Goal: Task Accomplishment & Management: Manage account settings

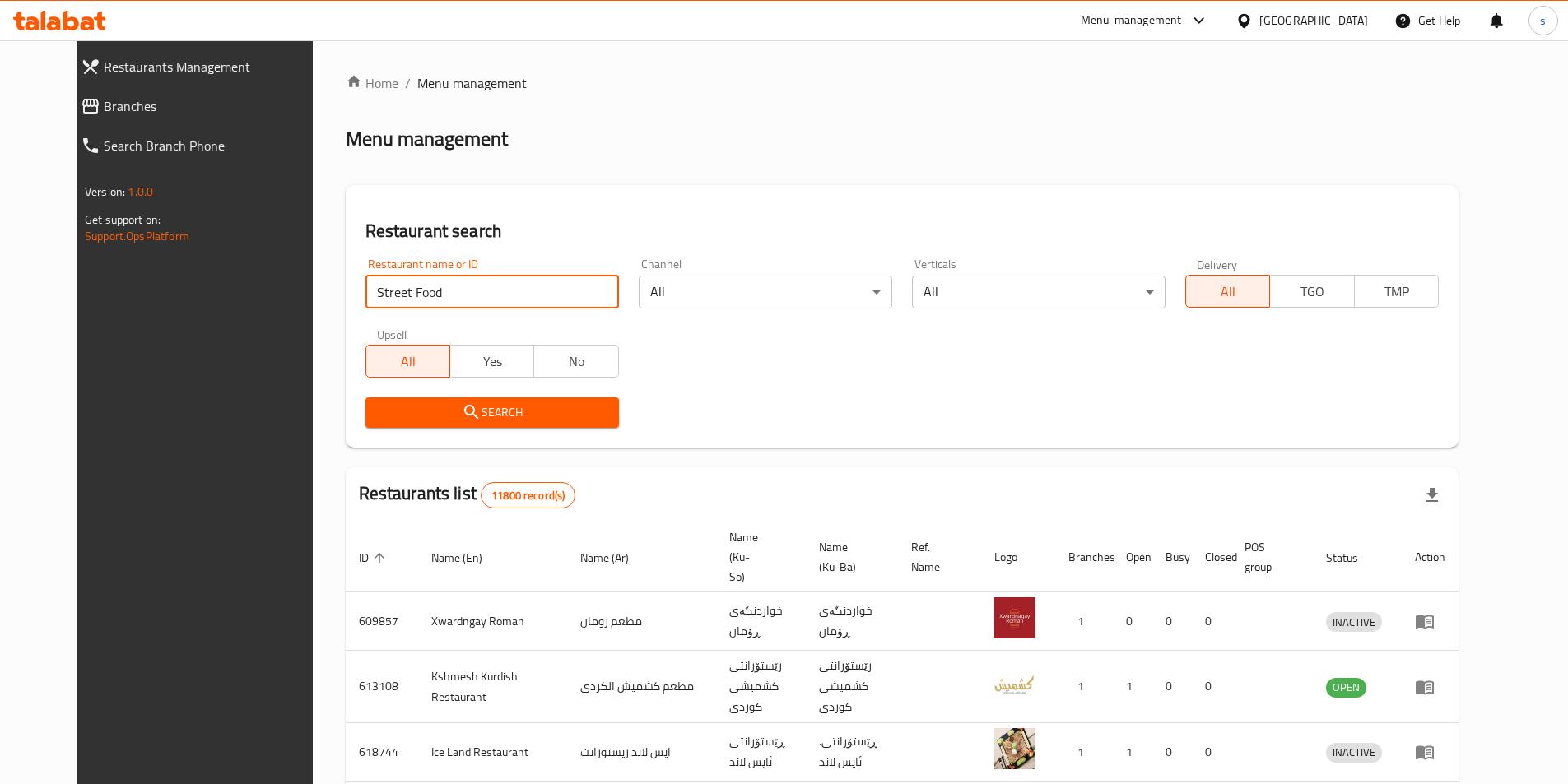
type input "Street Food"
click button "Search" at bounding box center [491, 412] width 253 height 30
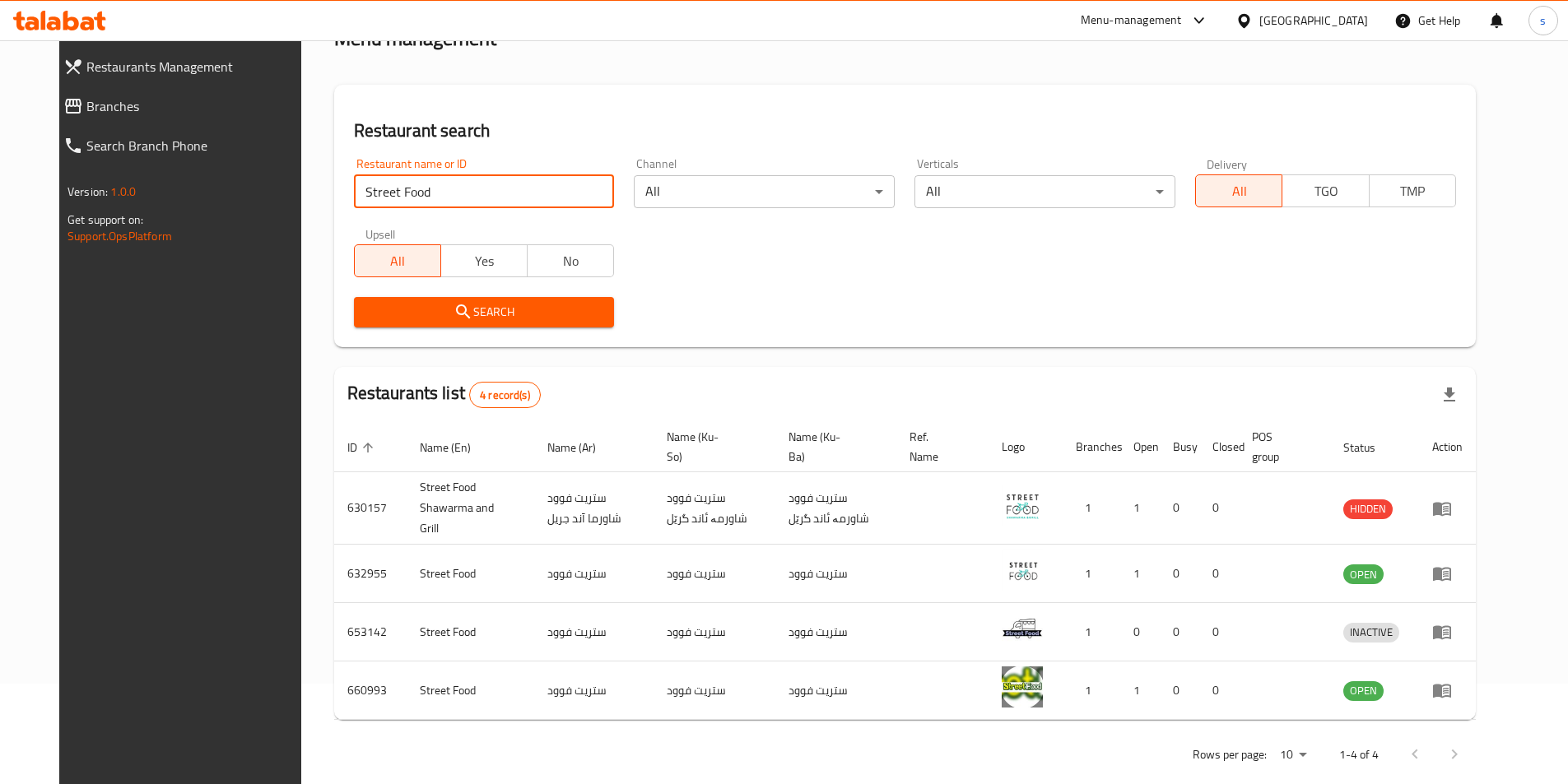
scroll to position [111, 0]
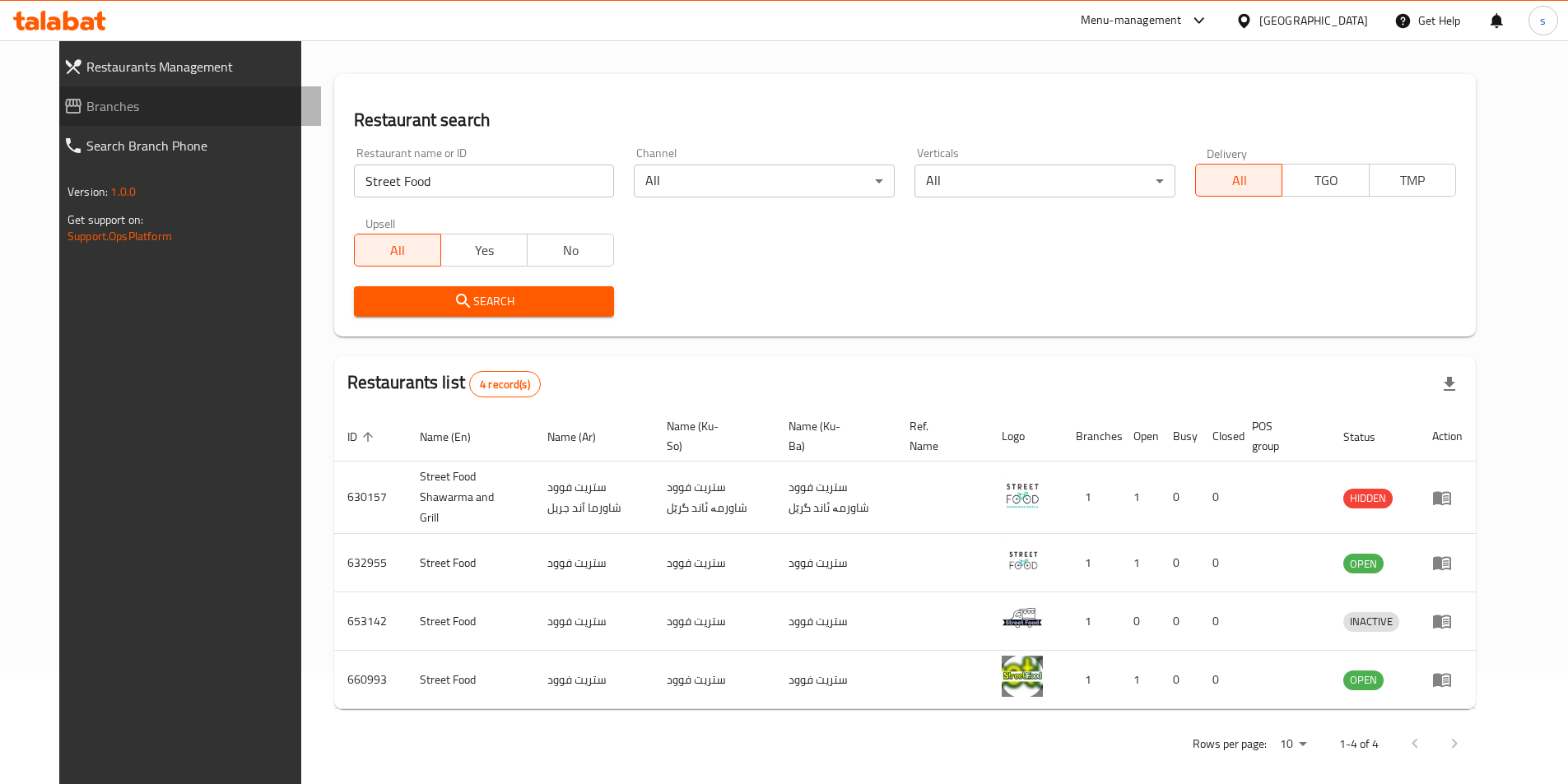
click at [117, 109] on span "Branches" at bounding box center [198, 106] width 222 height 20
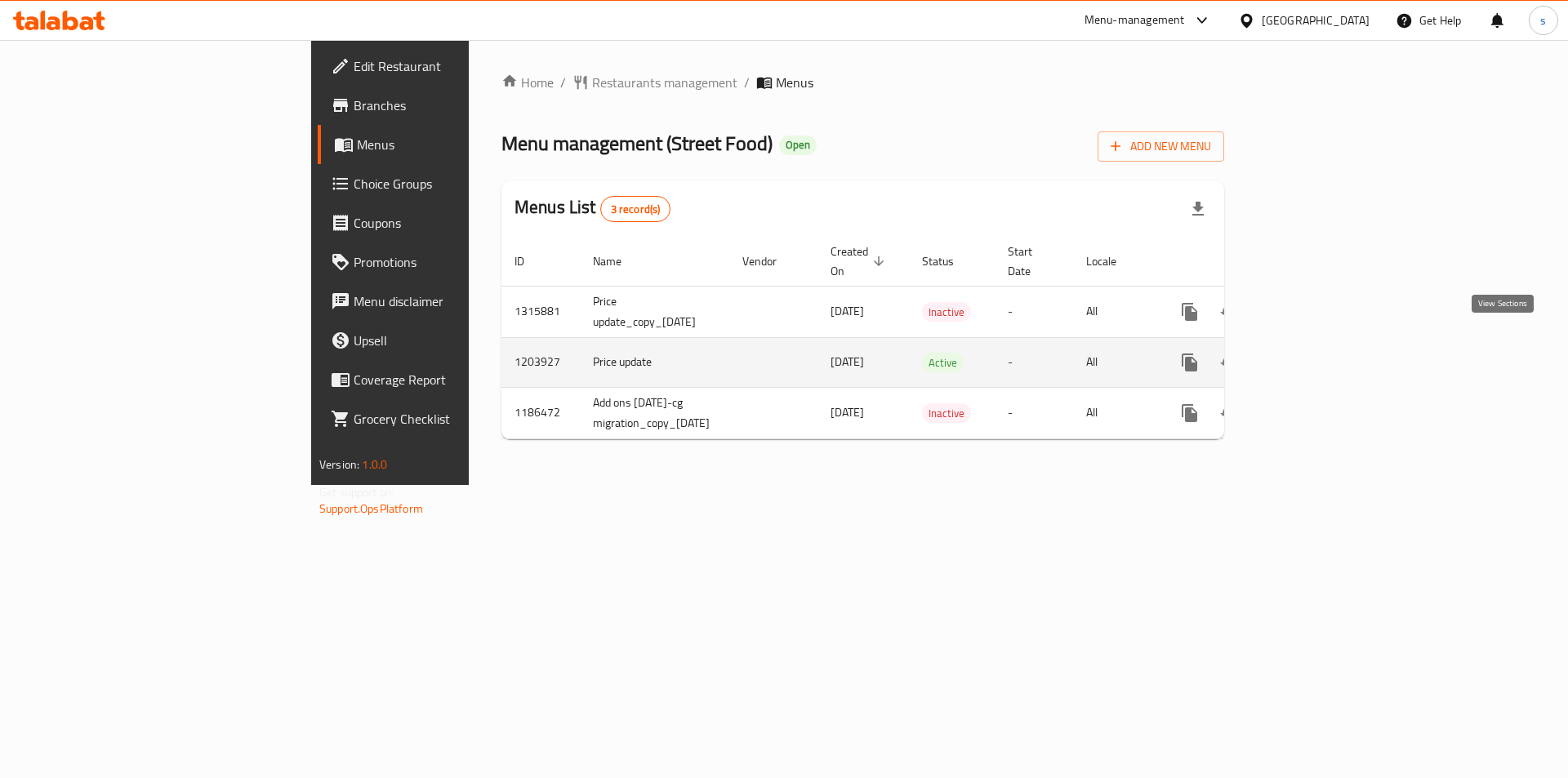
click at [1317, 353] on icon "enhanced table" at bounding box center [1307, 362] width 20 height 20
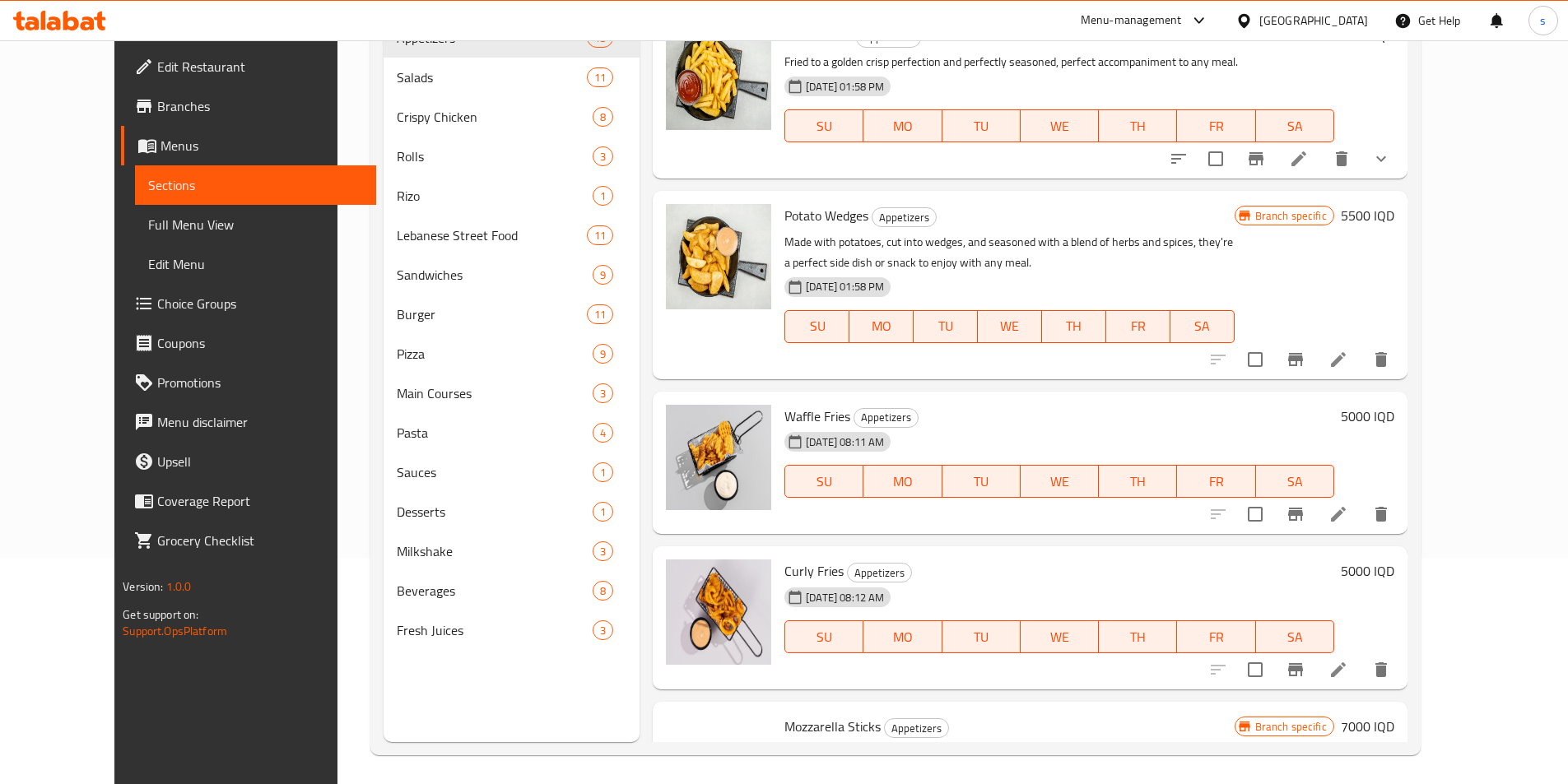
scroll to position [230, 0]
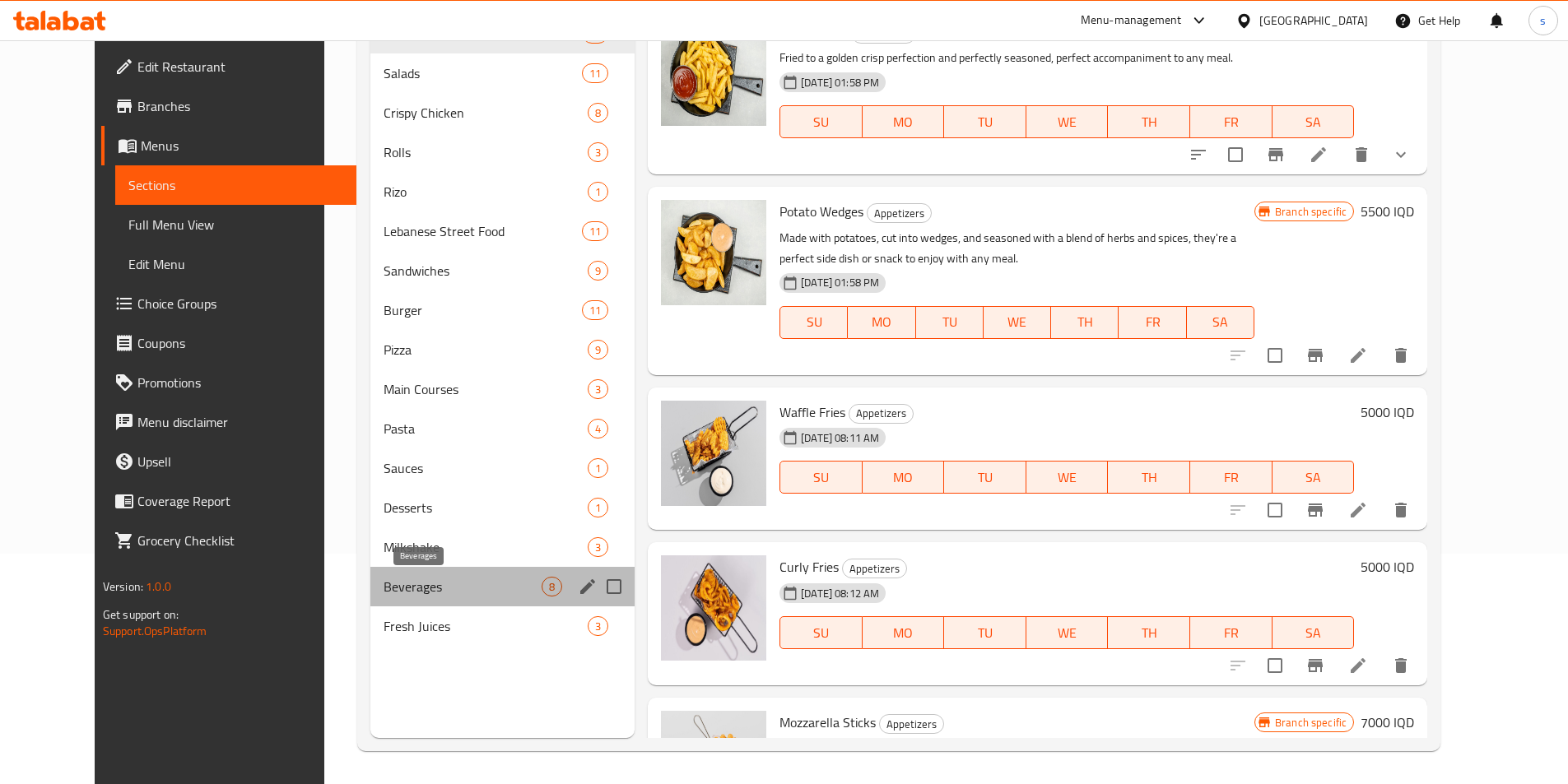
click at [384, 591] on span "Beverages" at bounding box center [463, 586] width 158 height 20
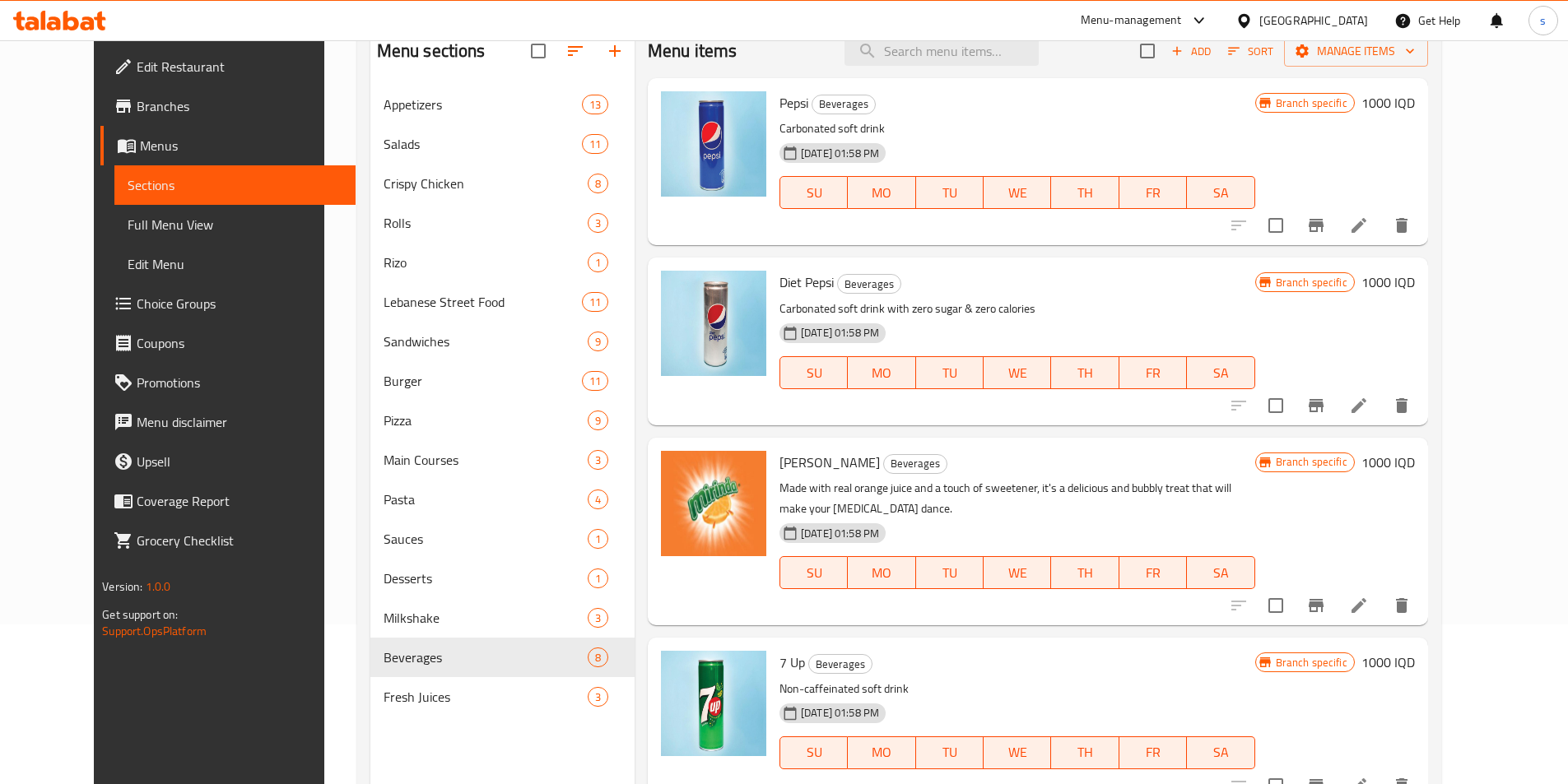
scroll to position [154, 0]
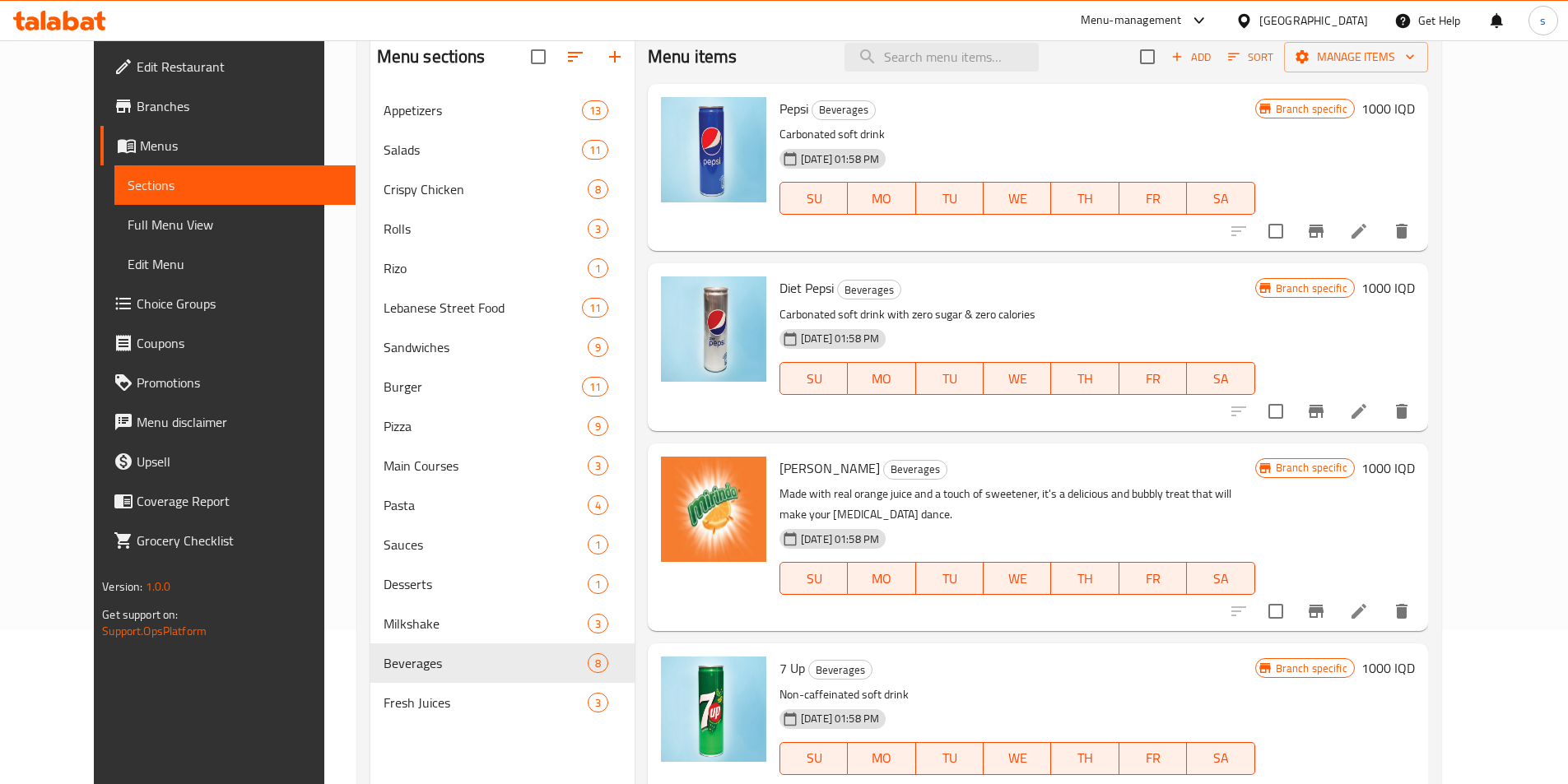
click at [1366, 417] on icon at bounding box center [1358, 411] width 15 height 15
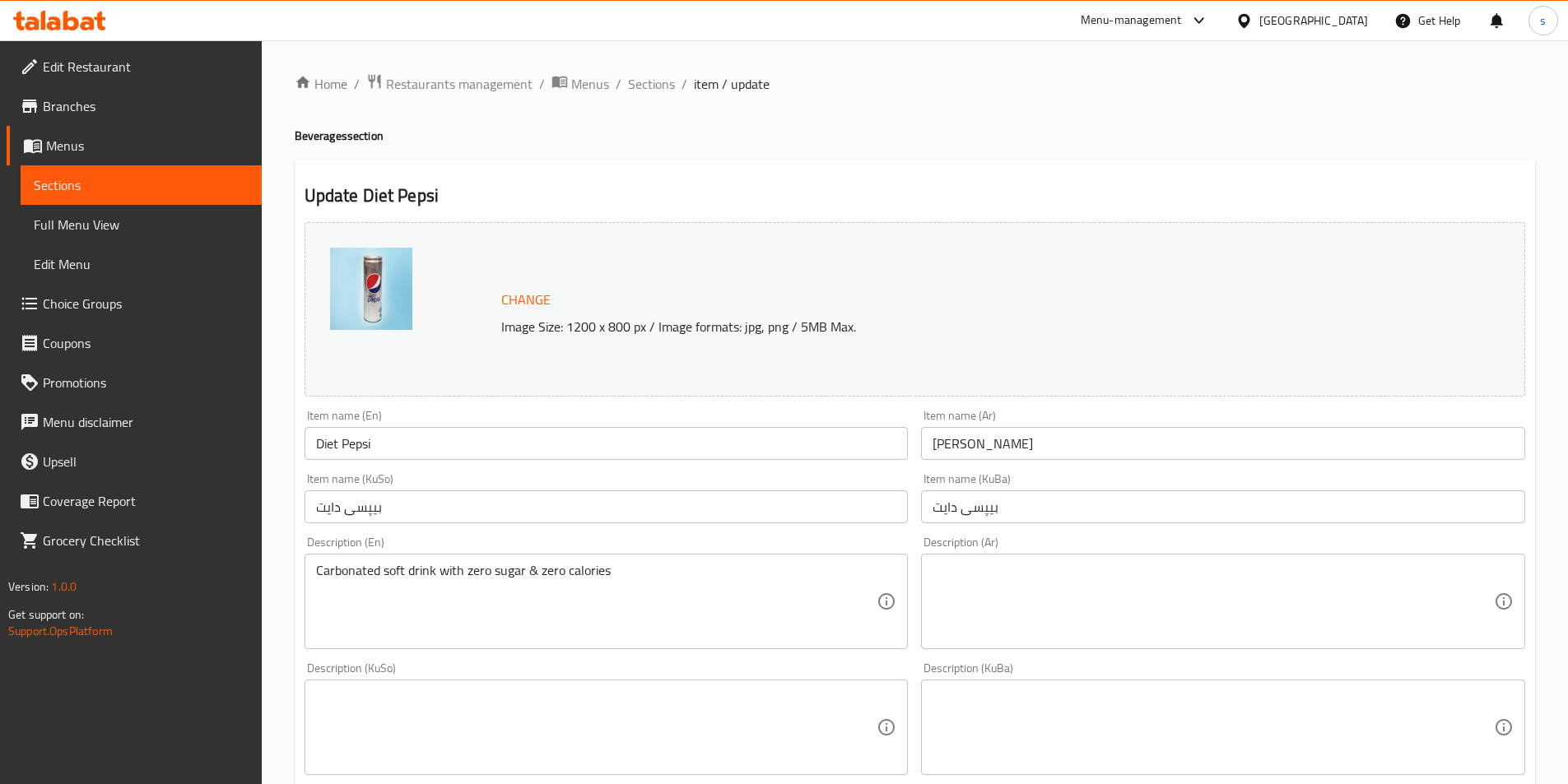
click at [20, 174] on div "Sections" at bounding box center [139, 185] width 245 height 40
click at [108, 187] on span "Sections" at bounding box center [141, 185] width 215 height 20
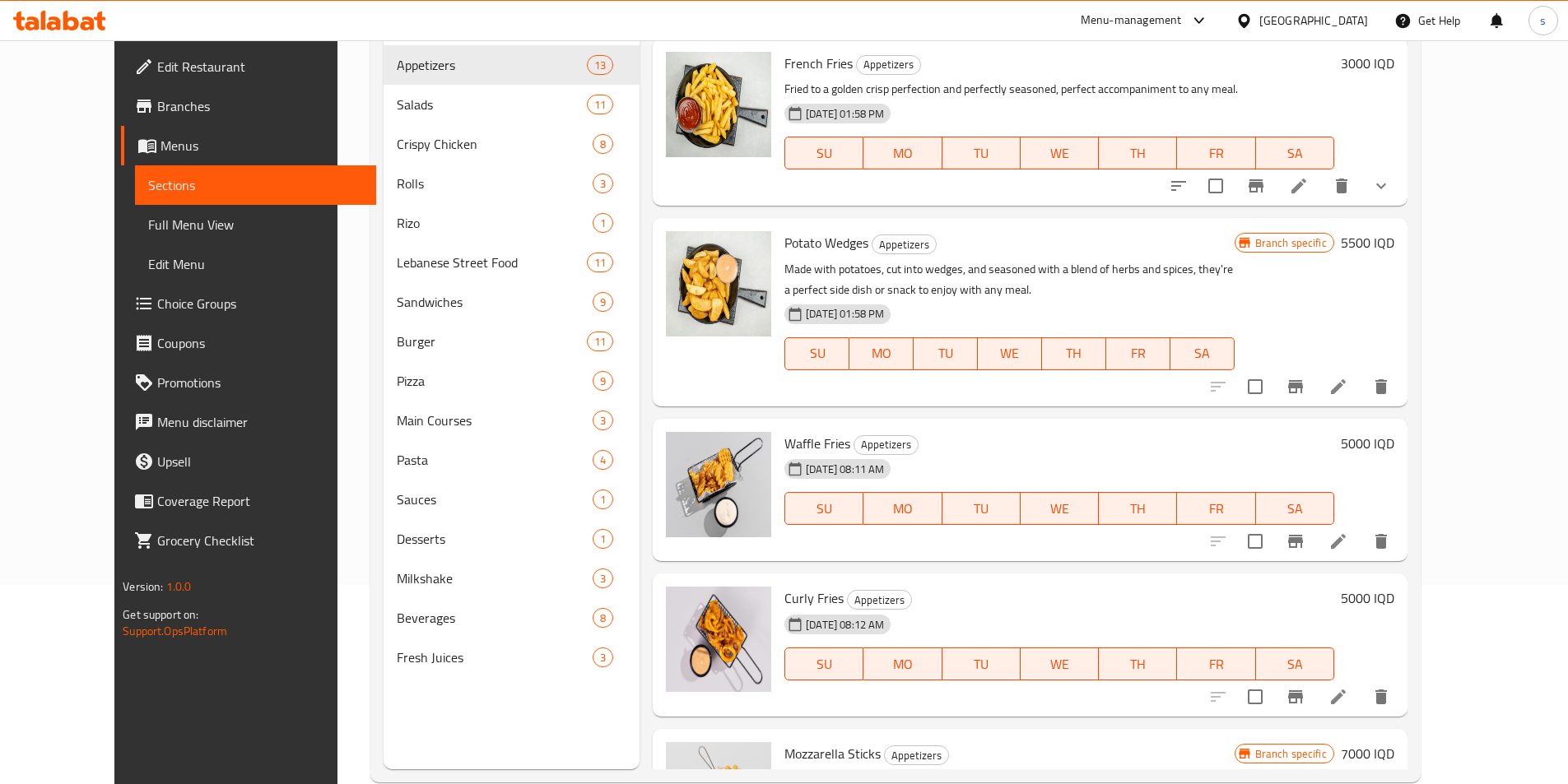
scroll to position [230, 0]
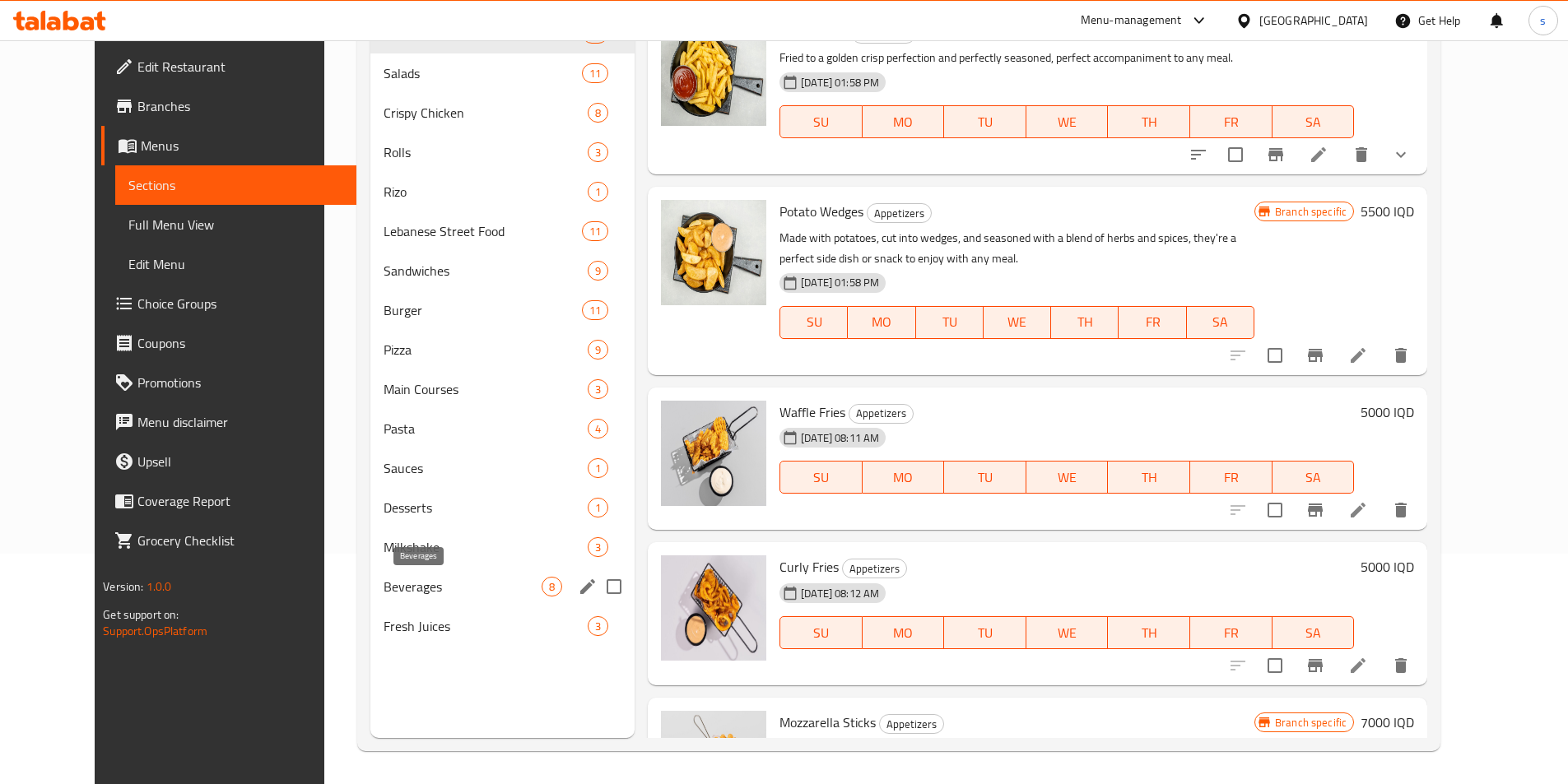
click at [398, 582] on span "Beverages" at bounding box center [463, 586] width 158 height 20
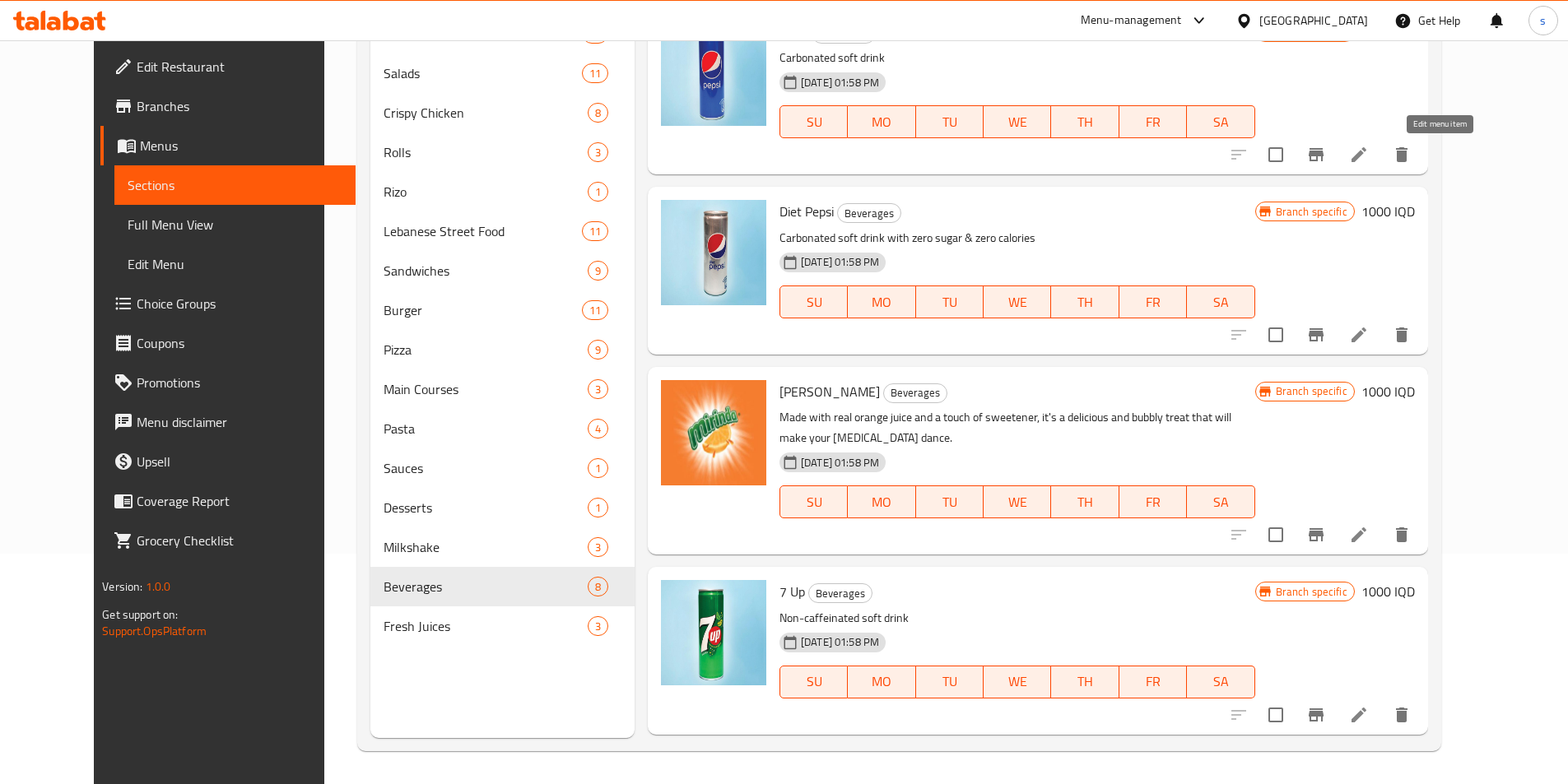
click at [1369, 151] on icon at bounding box center [1358, 155] width 20 height 20
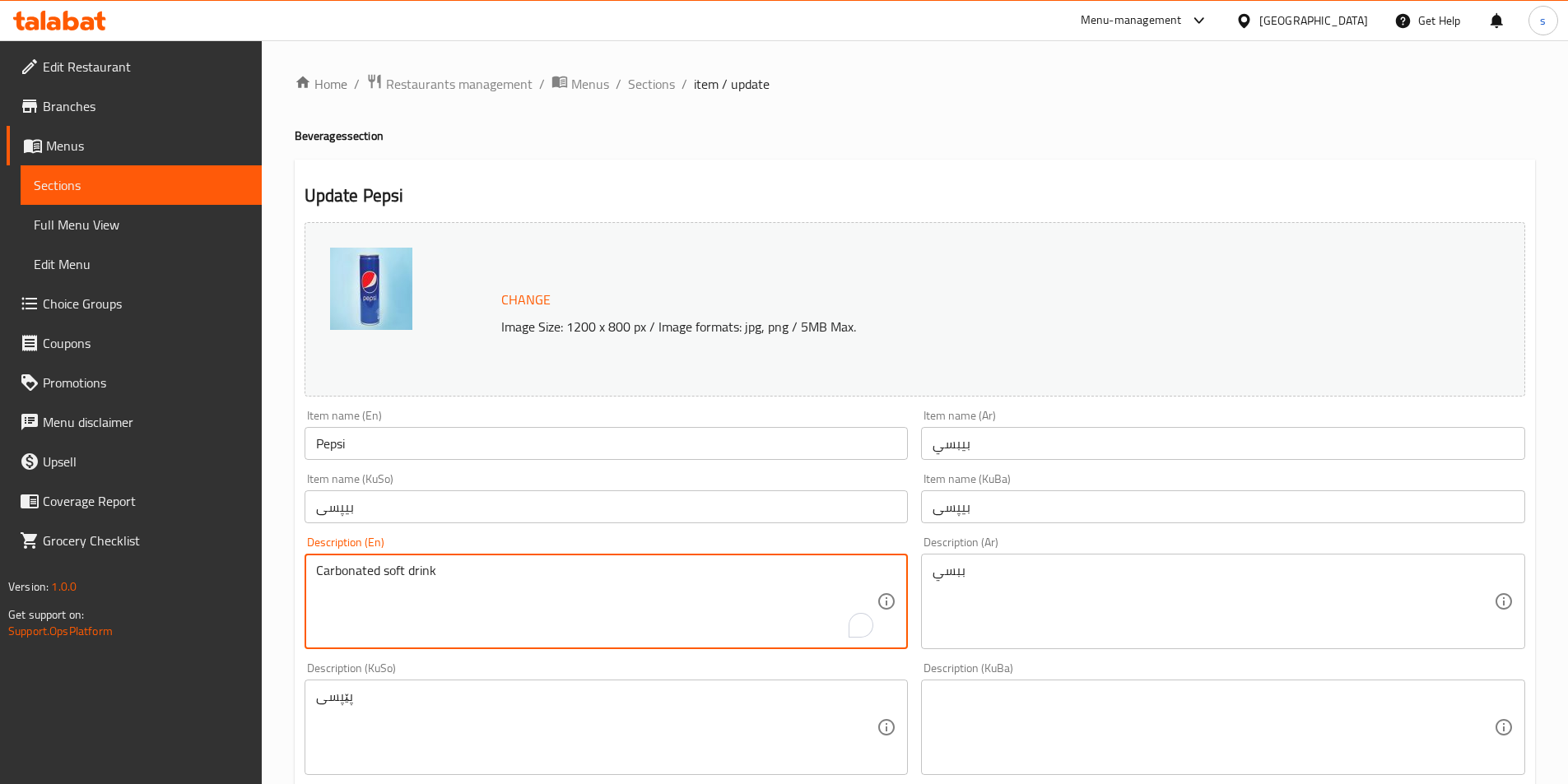
click at [629, 588] on textarea "Carbonated soft drink" at bounding box center [597, 601] width 562 height 78
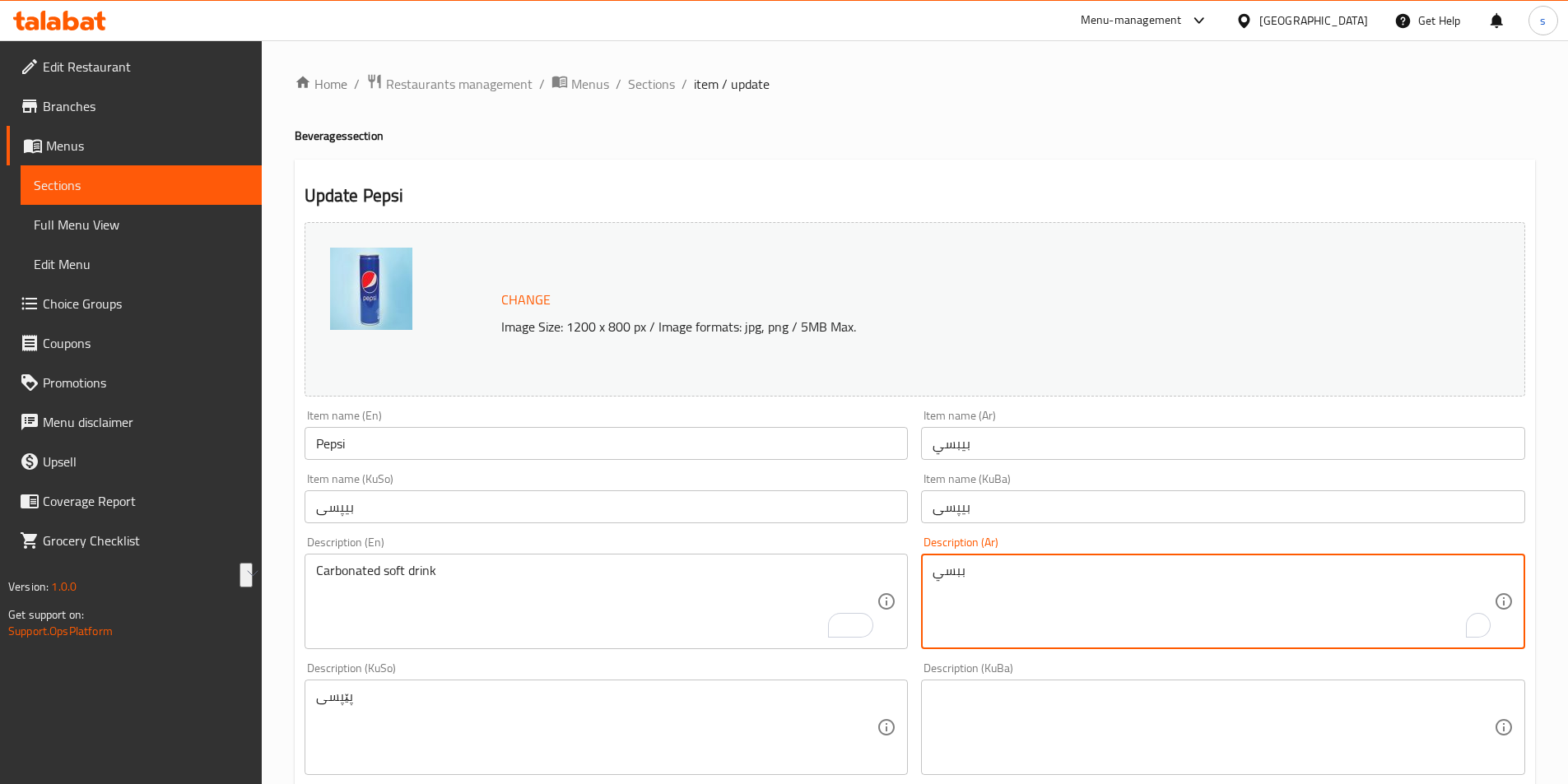
click at [1095, 608] on textarea "ببسي" at bounding box center [1213, 601] width 562 height 78
paste textarea "مشوب غازي مكربن"
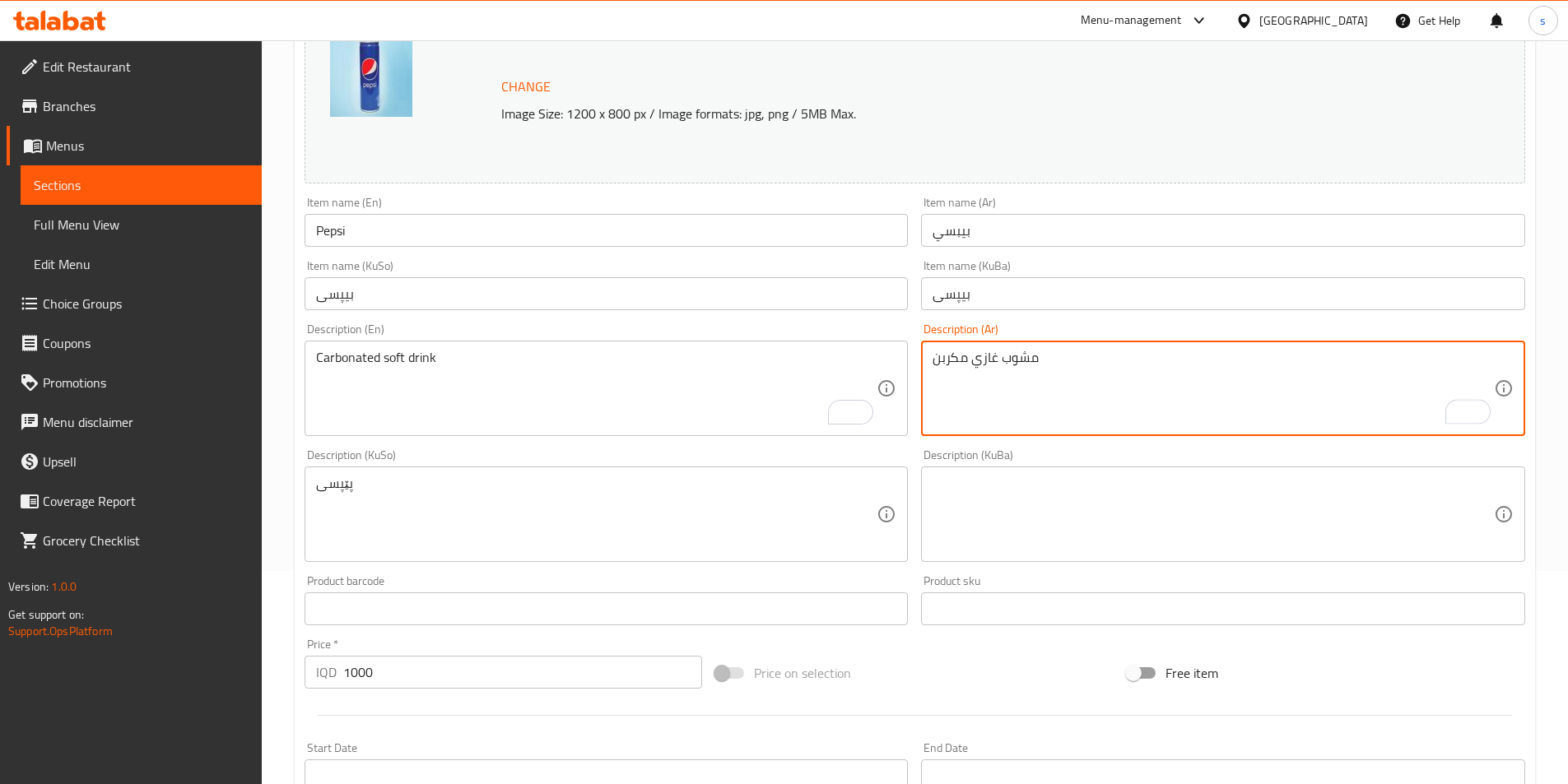
scroll to position [263, 0]
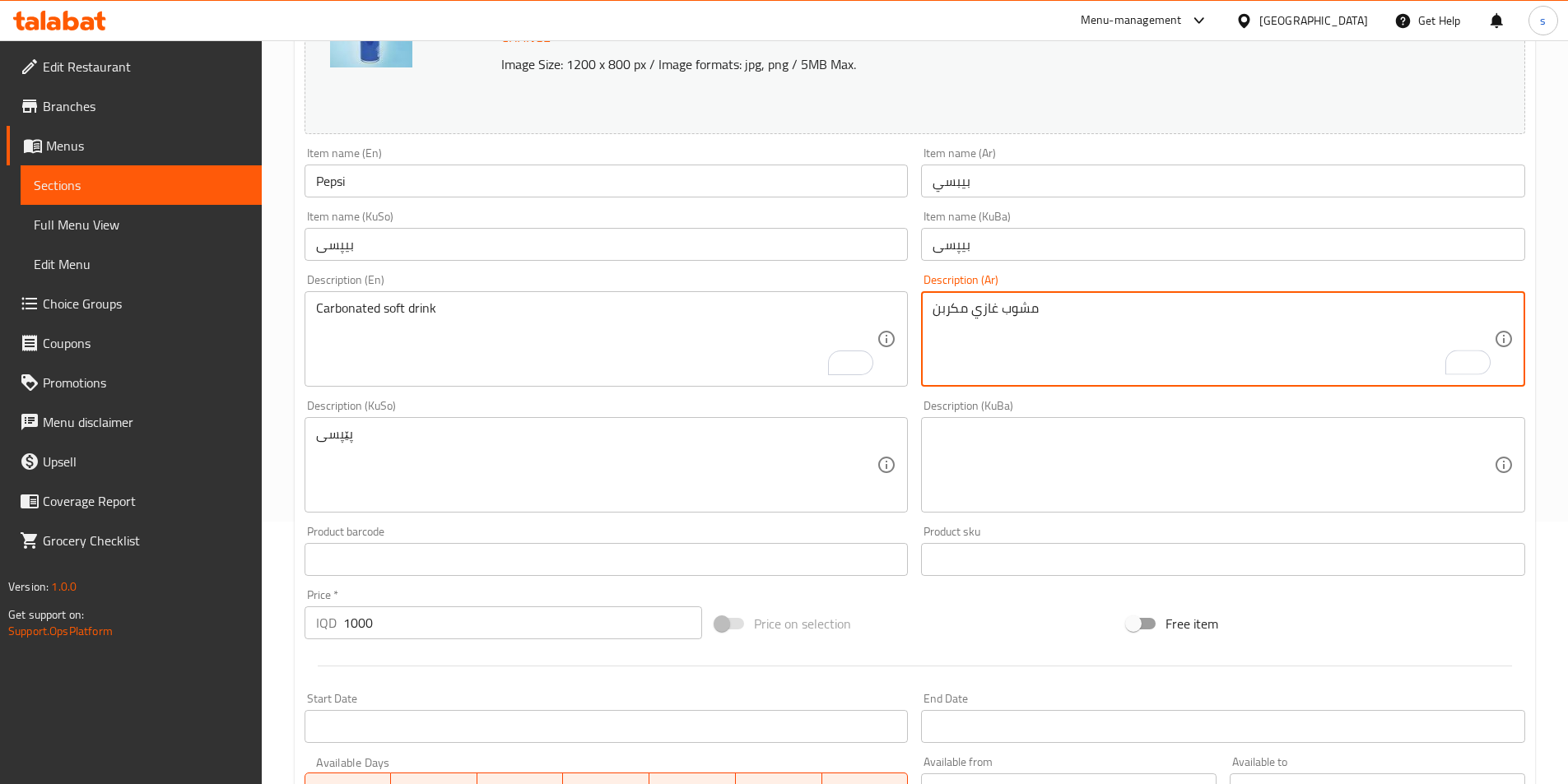
type textarea "مشوب غازي مكربن"
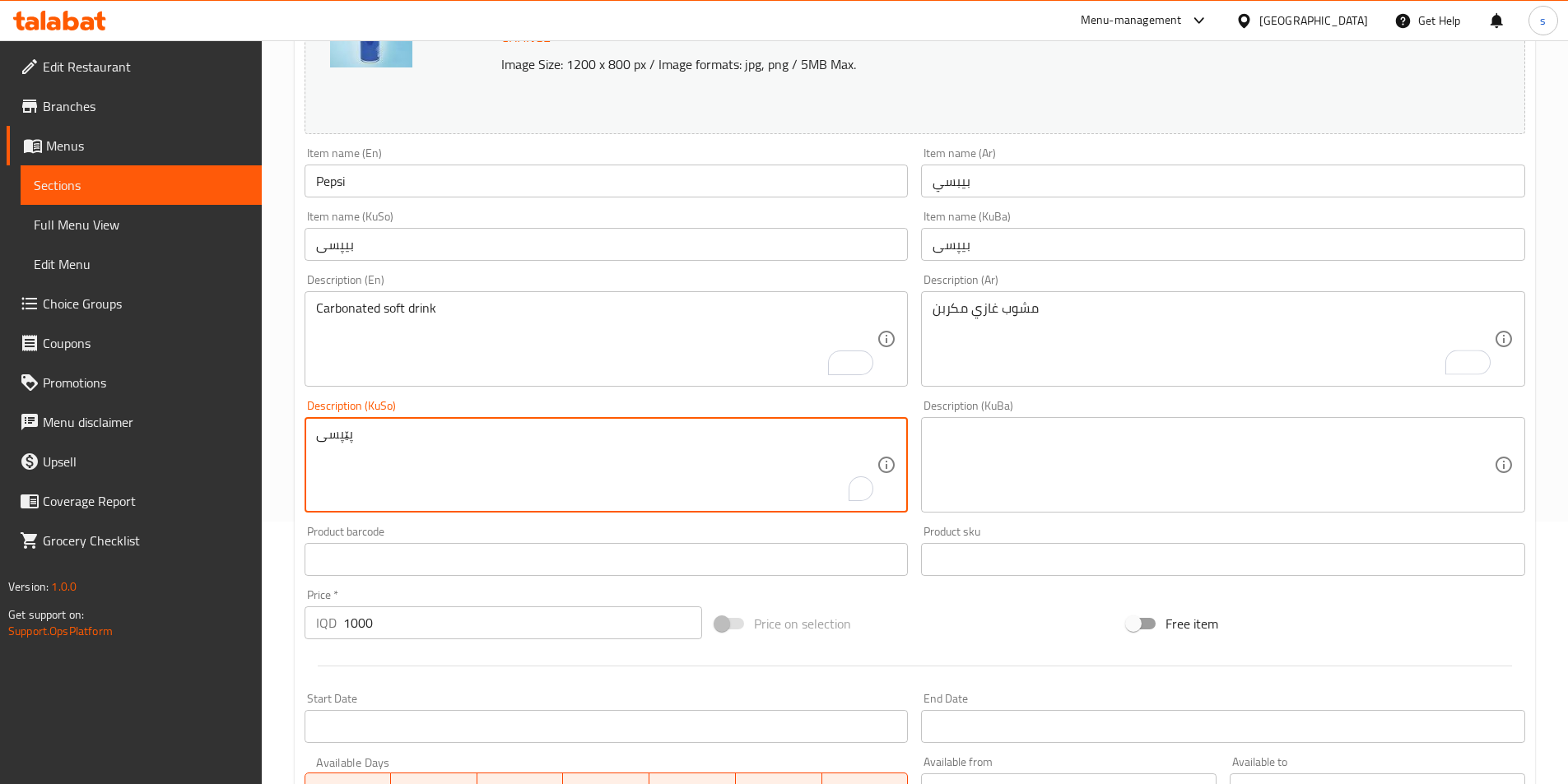
click at [413, 465] on textarea "پێپسی" at bounding box center [597, 465] width 562 height 78
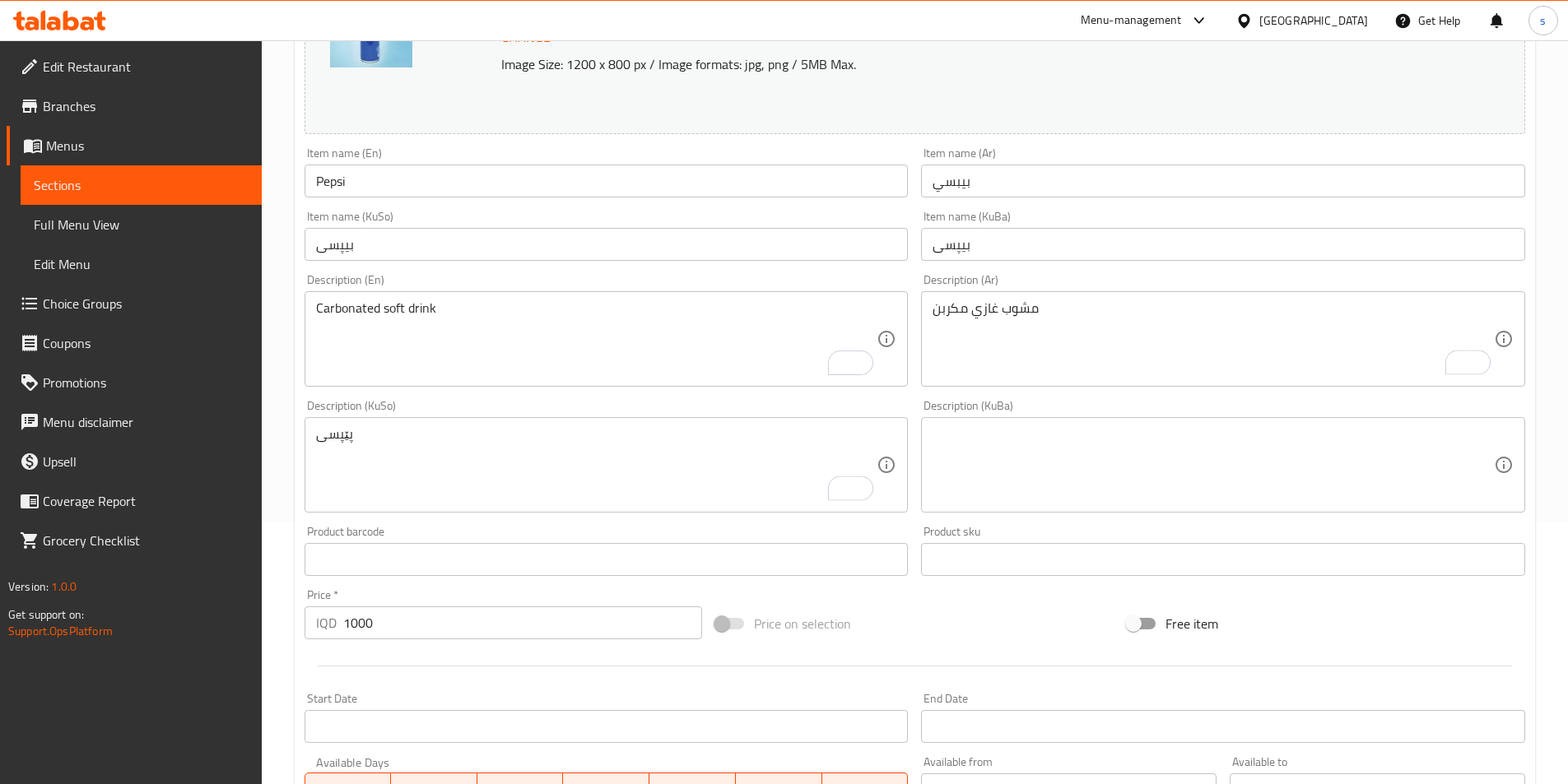
click at [707, 456] on textarea "پێپسی" at bounding box center [597, 465] width 562 height 78
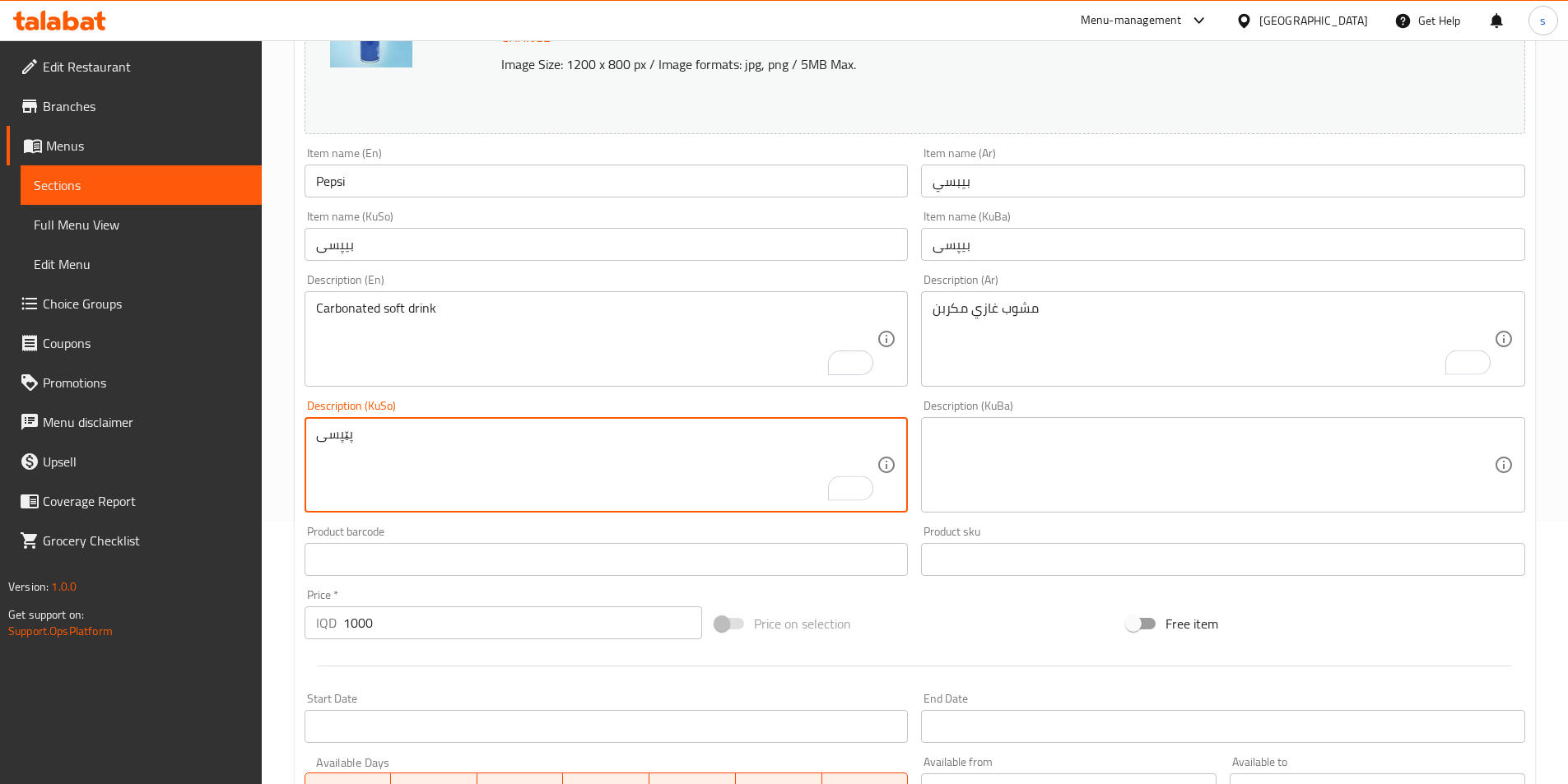
click at [707, 456] on textarea "پێپسی" at bounding box center [597, 465] width 562 height 78
paste textarea "خواردنەوەی گازی کاربۆنکراو"
type textarea "خواردنەوەی گازی کاربۆنکراو"
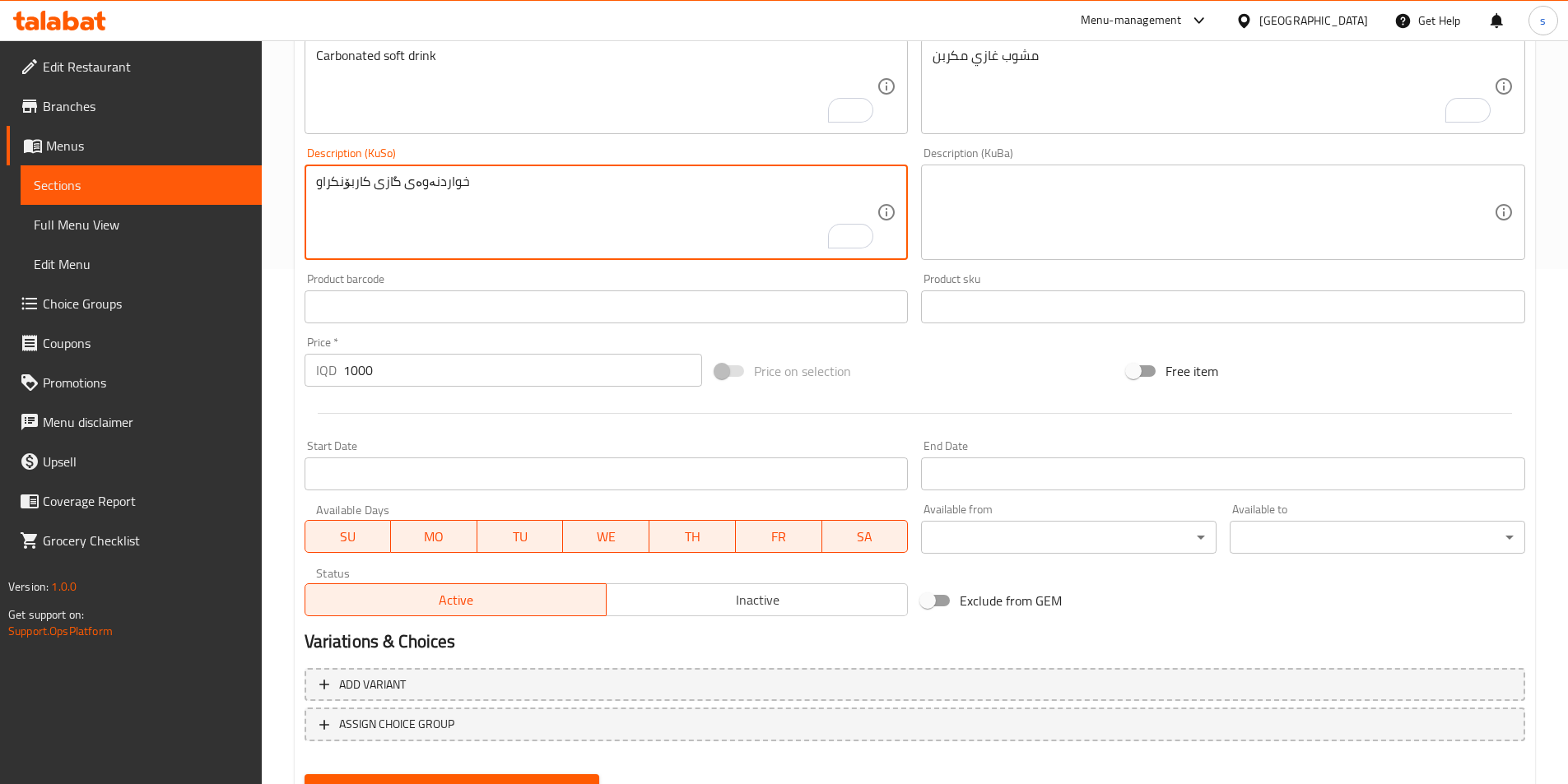
scroll to position [592, 0]
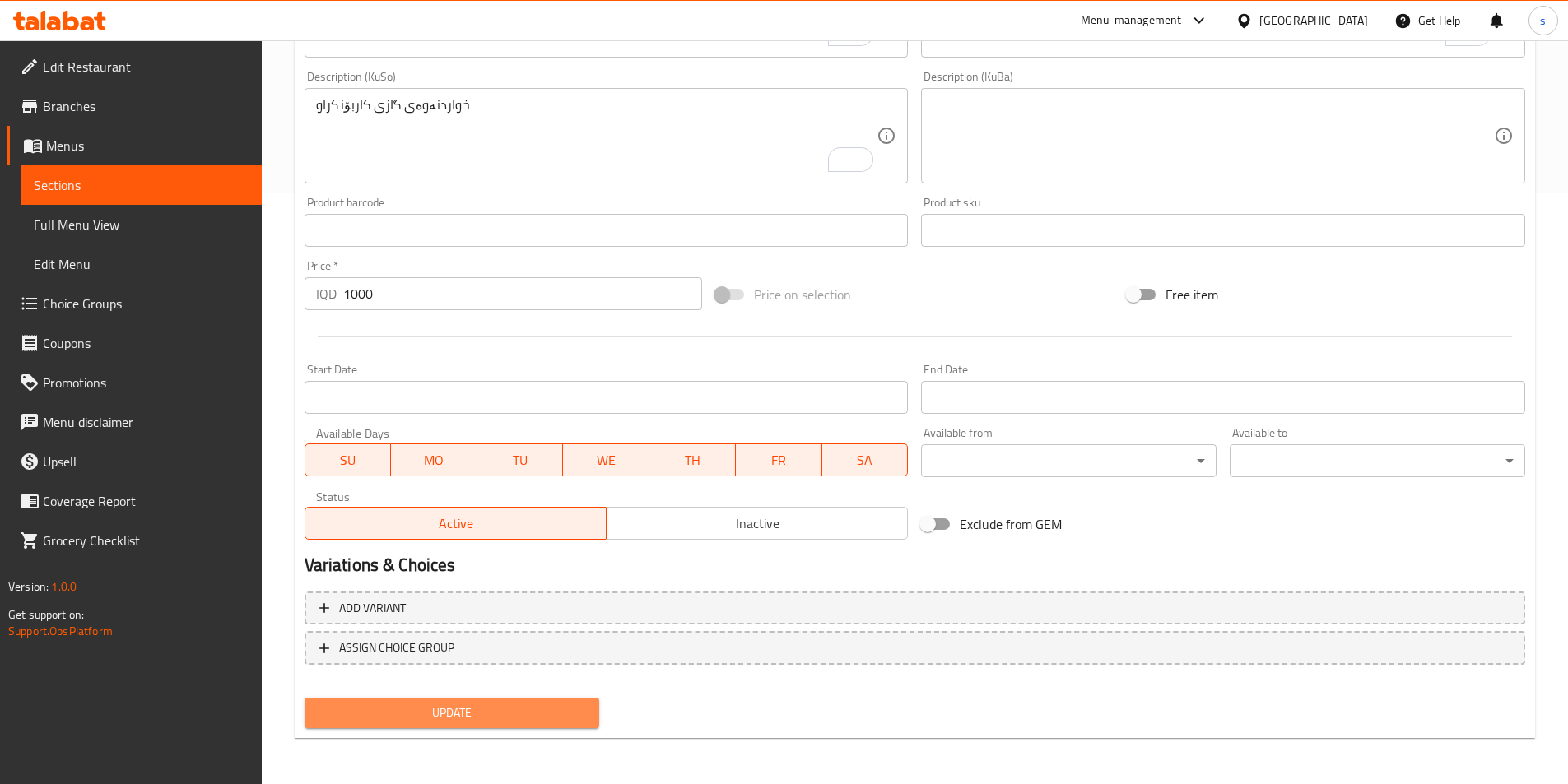
click at [550, 710] on span "Update" at bounding box center [452, 713] width 269 height 21
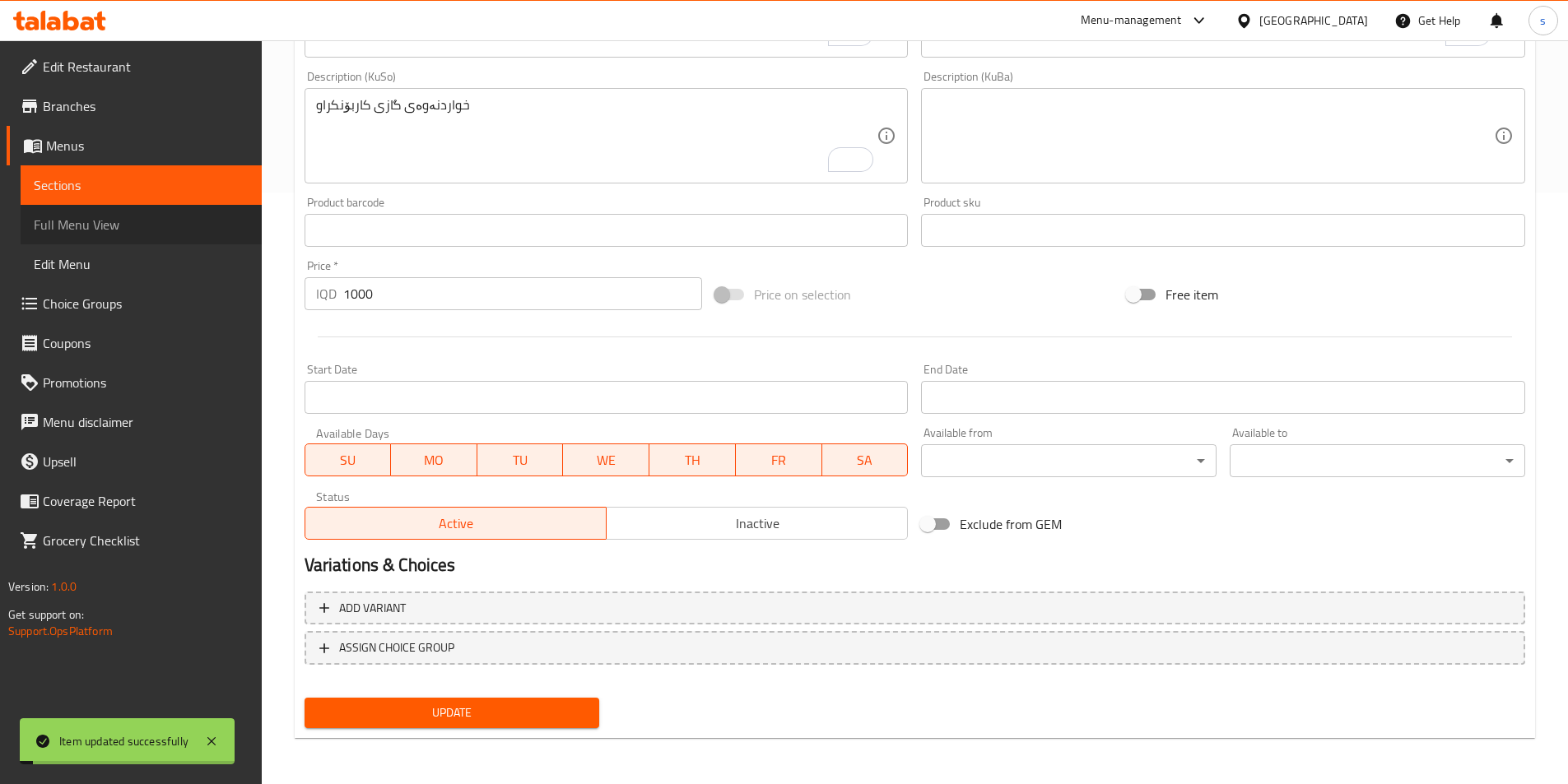
click at [78, 227] on span "Full Menu View" at bounding box center [141, 224] width 215 height 20
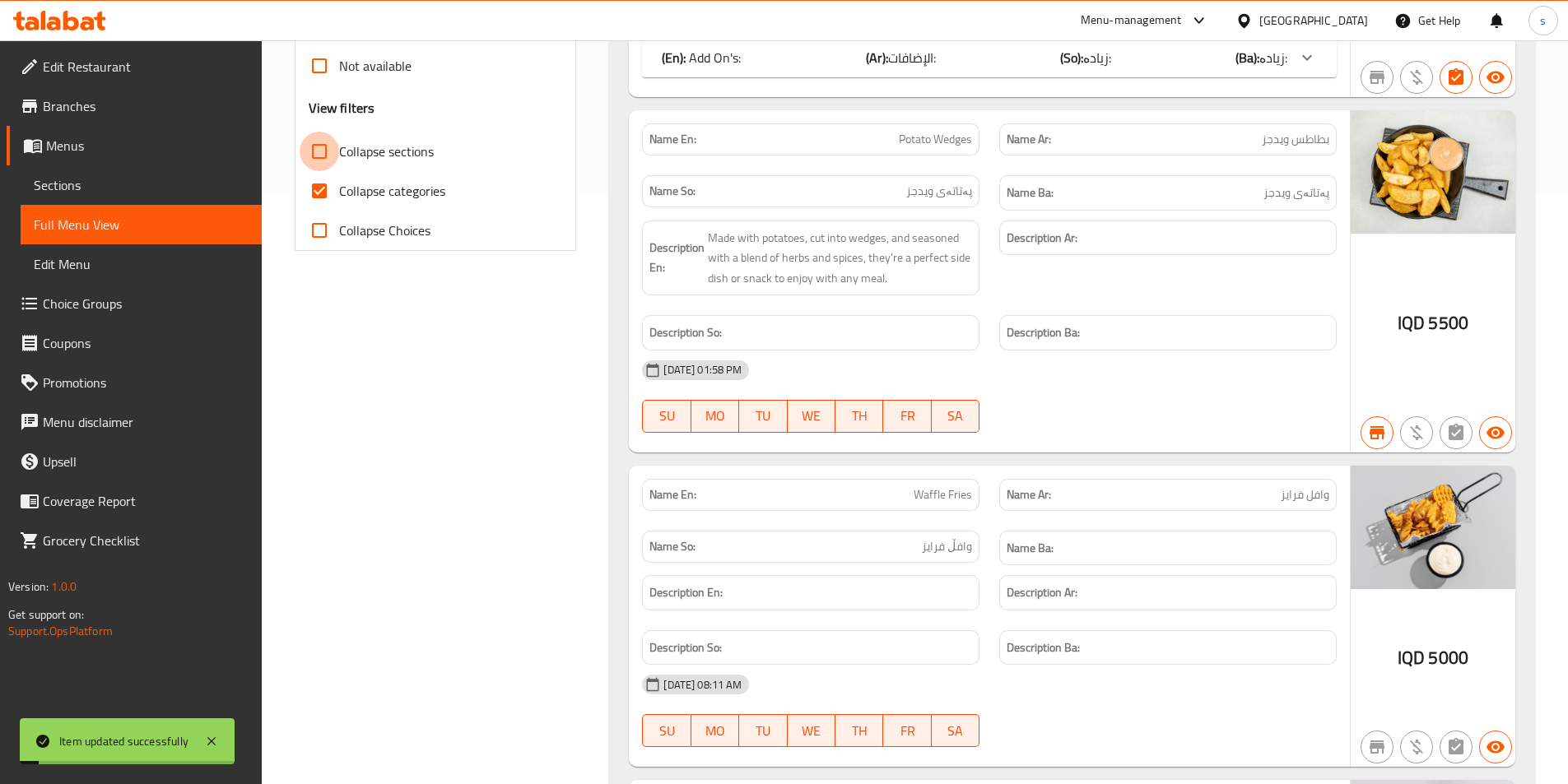
click at [313, 163] on input "Collapse sections" at bounding box center [319, 151] width 40 height 40
checkbox input "true"
click at [325, 192] on input "Collapse categories" at bounding box center [319, 191] width 40 height 40
checkbox input "false"
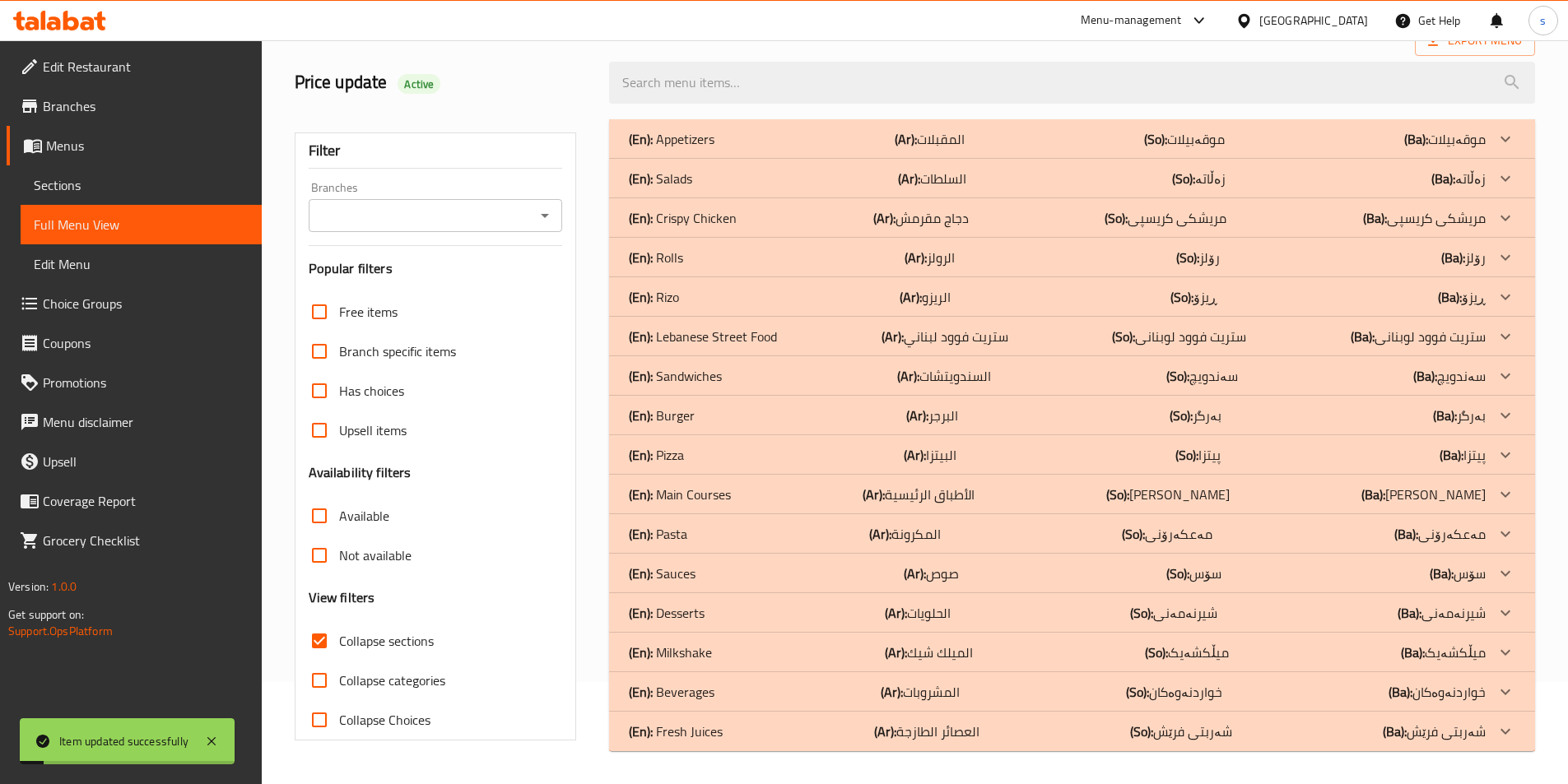
scroll to position [102, 0]
click at [507, 216] on input "Branches" at bounding box center [422, 216] width 217 height 23
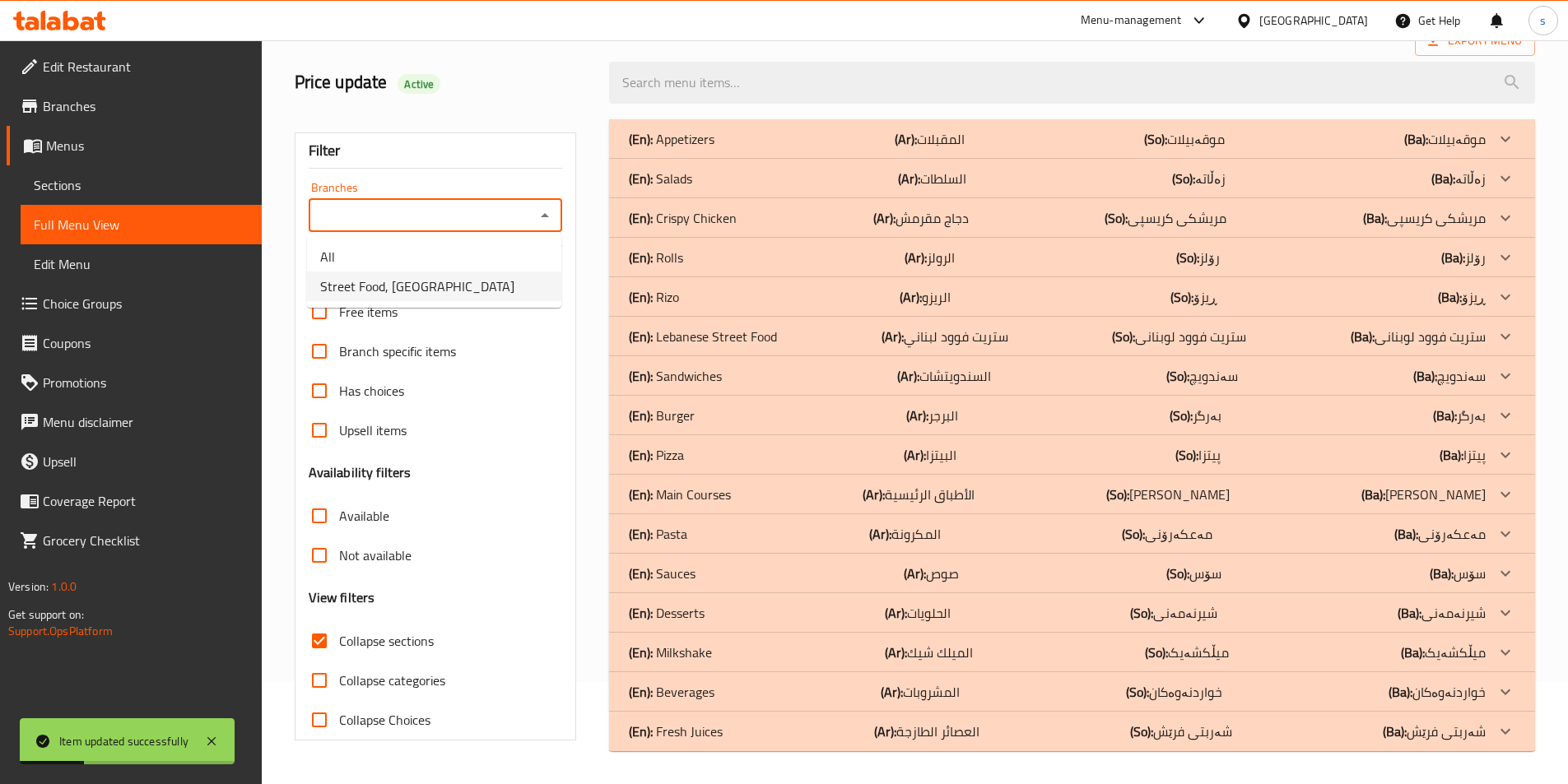
click at [502, 272] on li "Street Food, [GEOGRAPHIC_DATA]" at bounding box center [434, 286] width 254 height 29
type input "Street Food, [GEOGRAPHIC_DATA]"
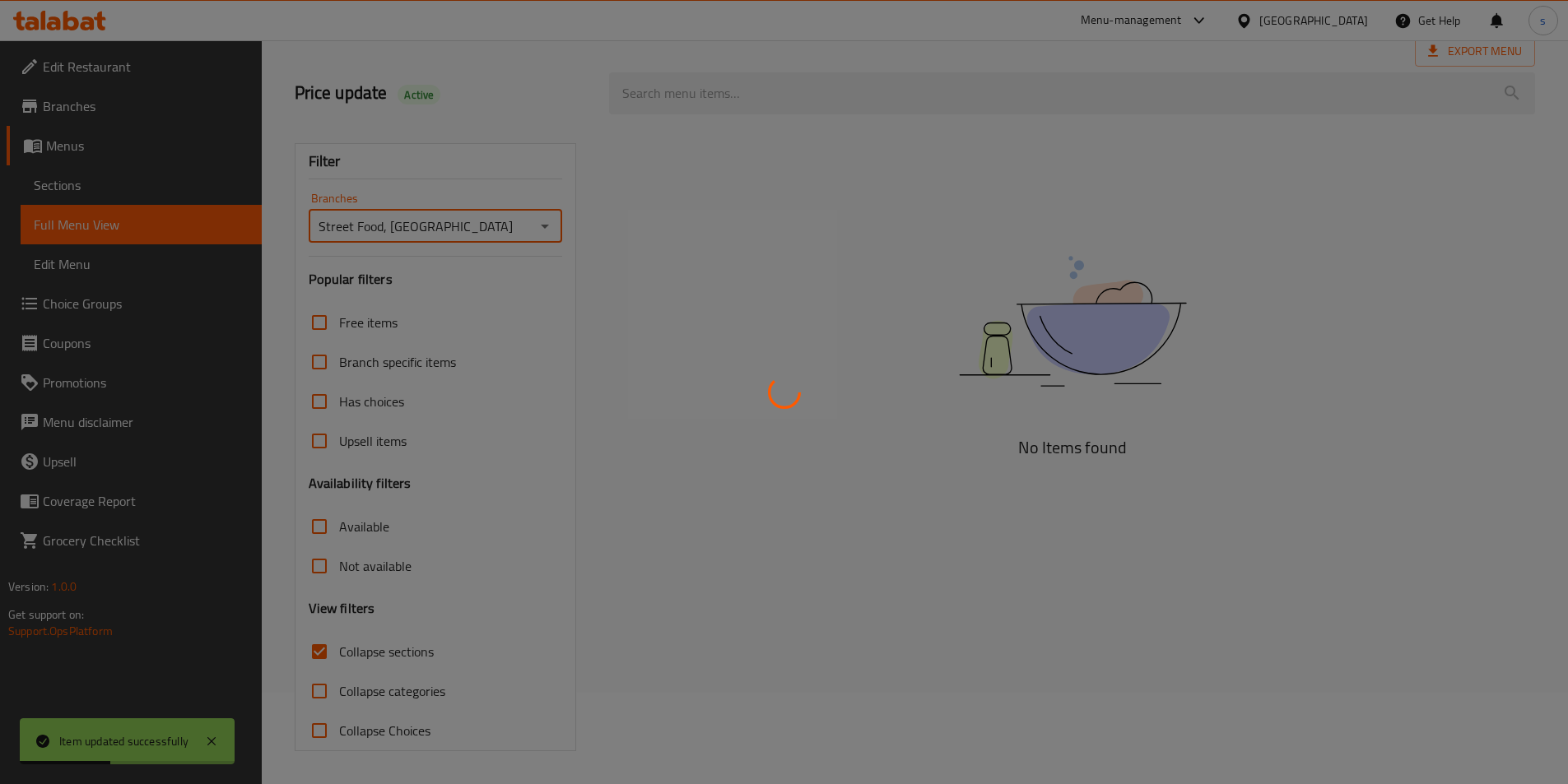
click at [732, 111] on div at bounding box center [784, 392] width 1568 height 784
click at [728, 93] on div at bounding box center [784, 392] width 1568 height 784
click at [699, 89] on div at bounding box center [784, 392] width 1568 height 784
click at [681, 83] on div at bounding box center [784, 392] width 1568 height 784
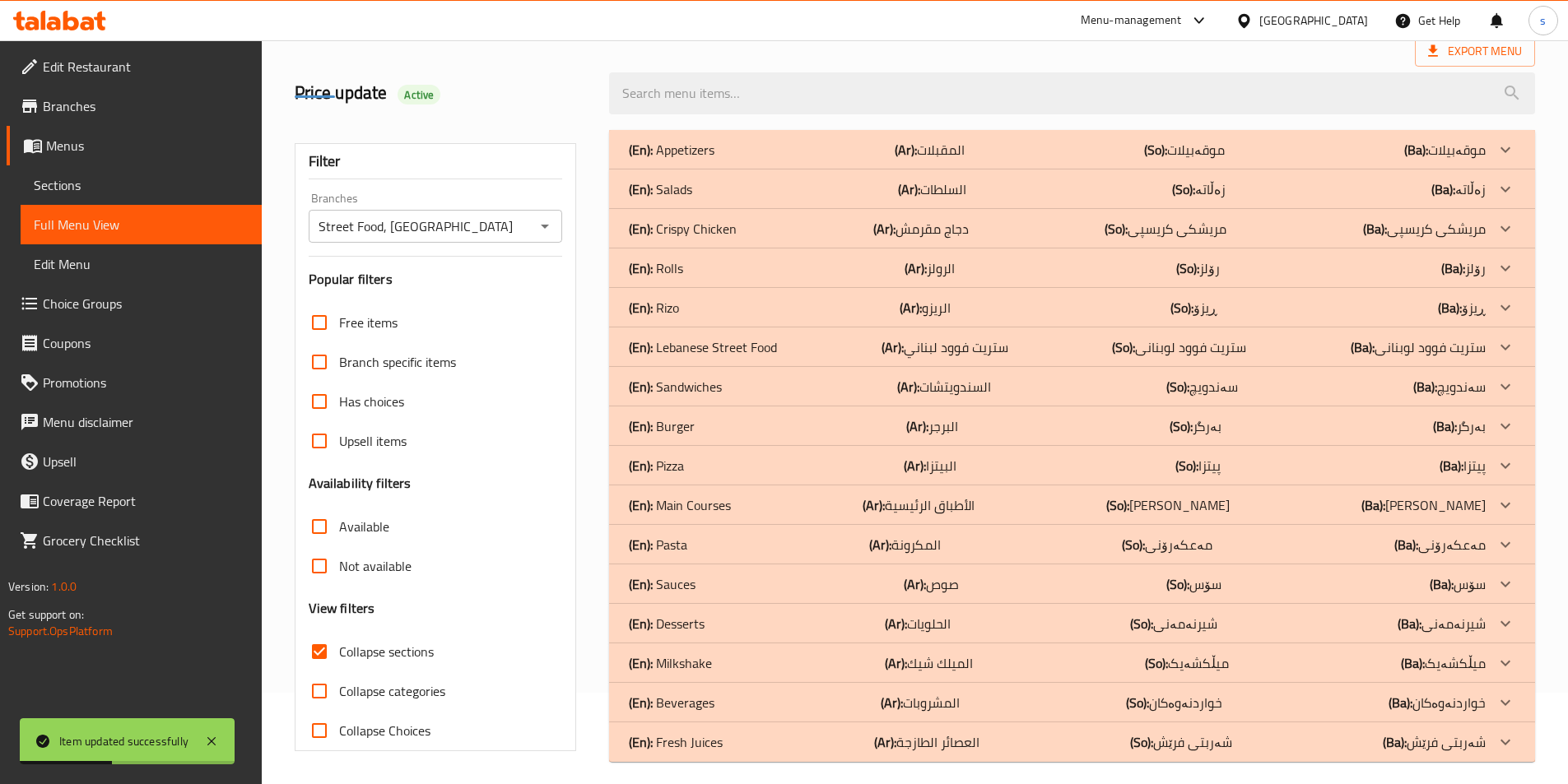
click at [681, 83] on div at bounding box center [784, 392] width 1568 height 784
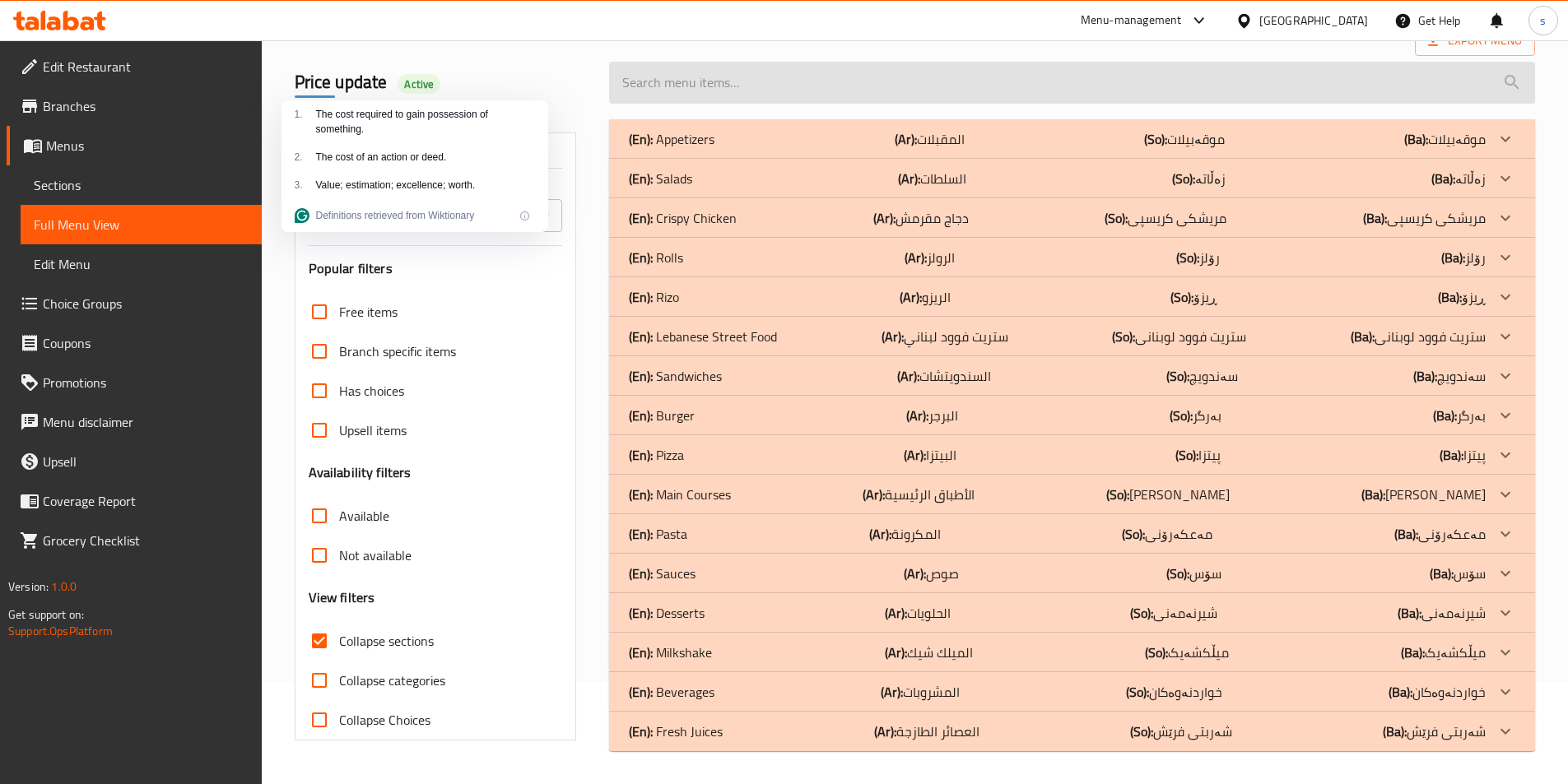
click at [698, 95] on input "search" at bounding box center [1072, 82] width 926 height 42
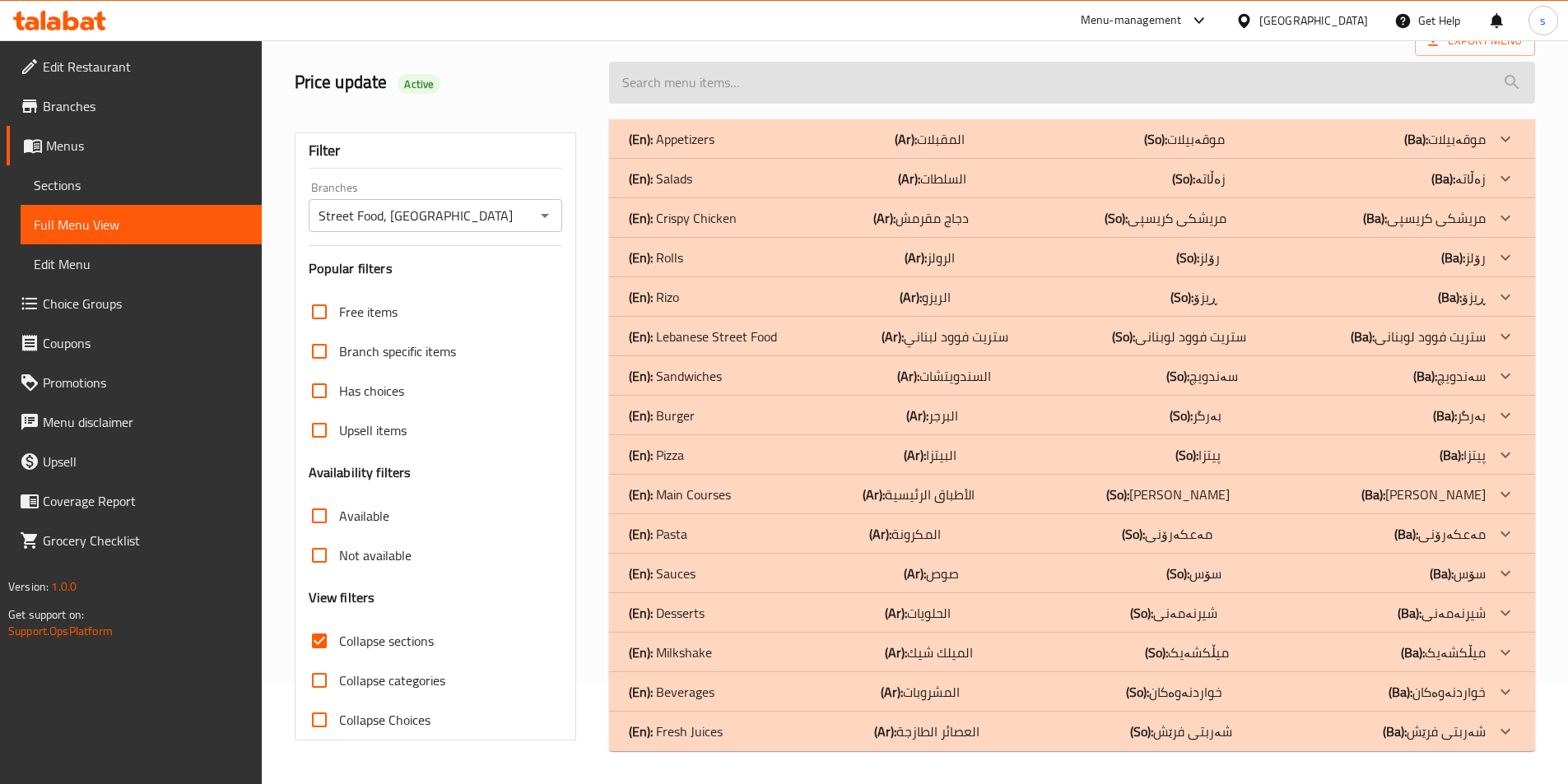
paste input "Pepsi"
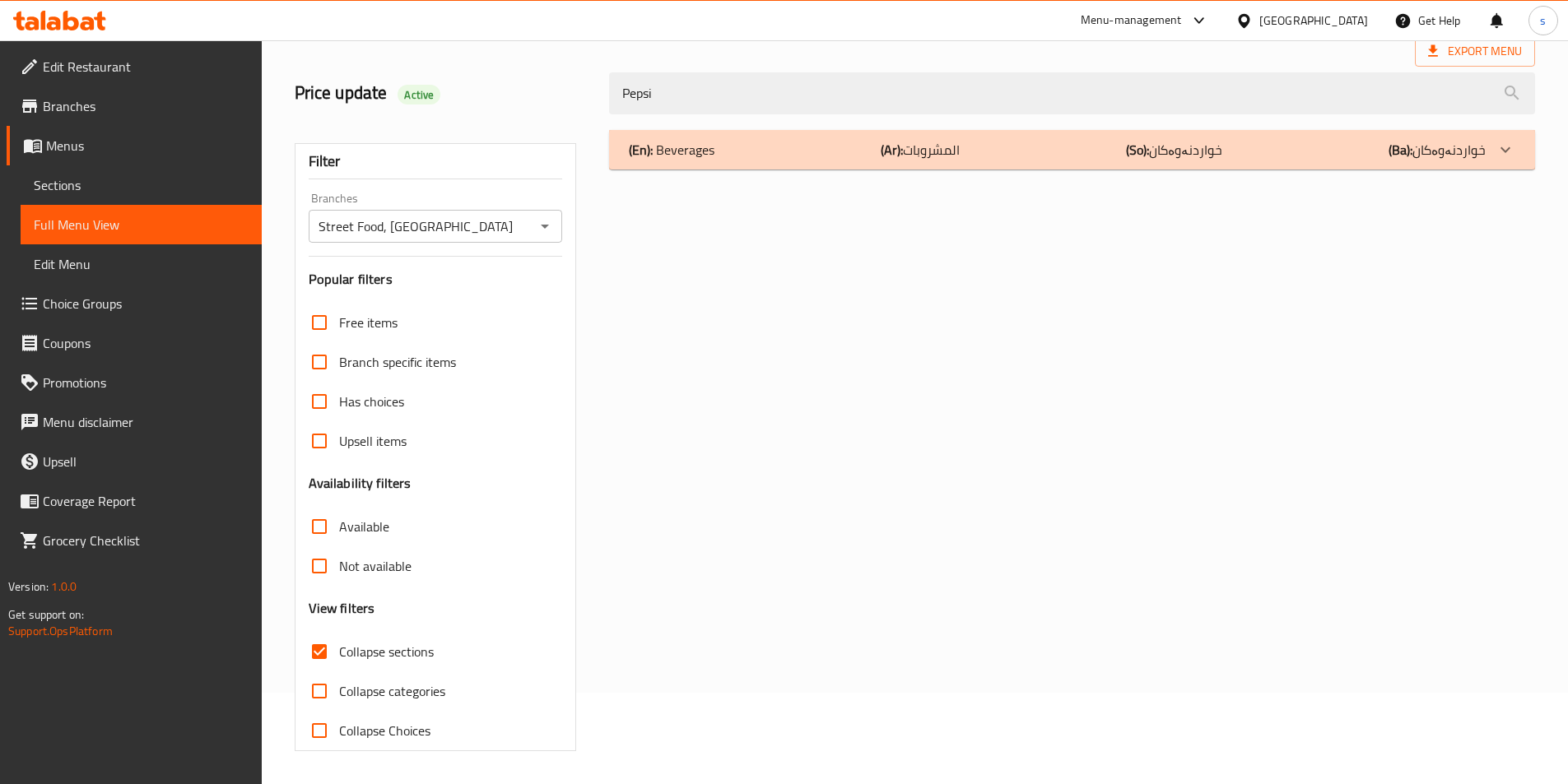
type input "Pepsi"
click at [1321, 151] on div "(En): Beverages (Ar): المشروبات (So): خواردنەوەکان (Ba): خواردنەوەکان" at bounding box center [1057, 149] width 857 height 20
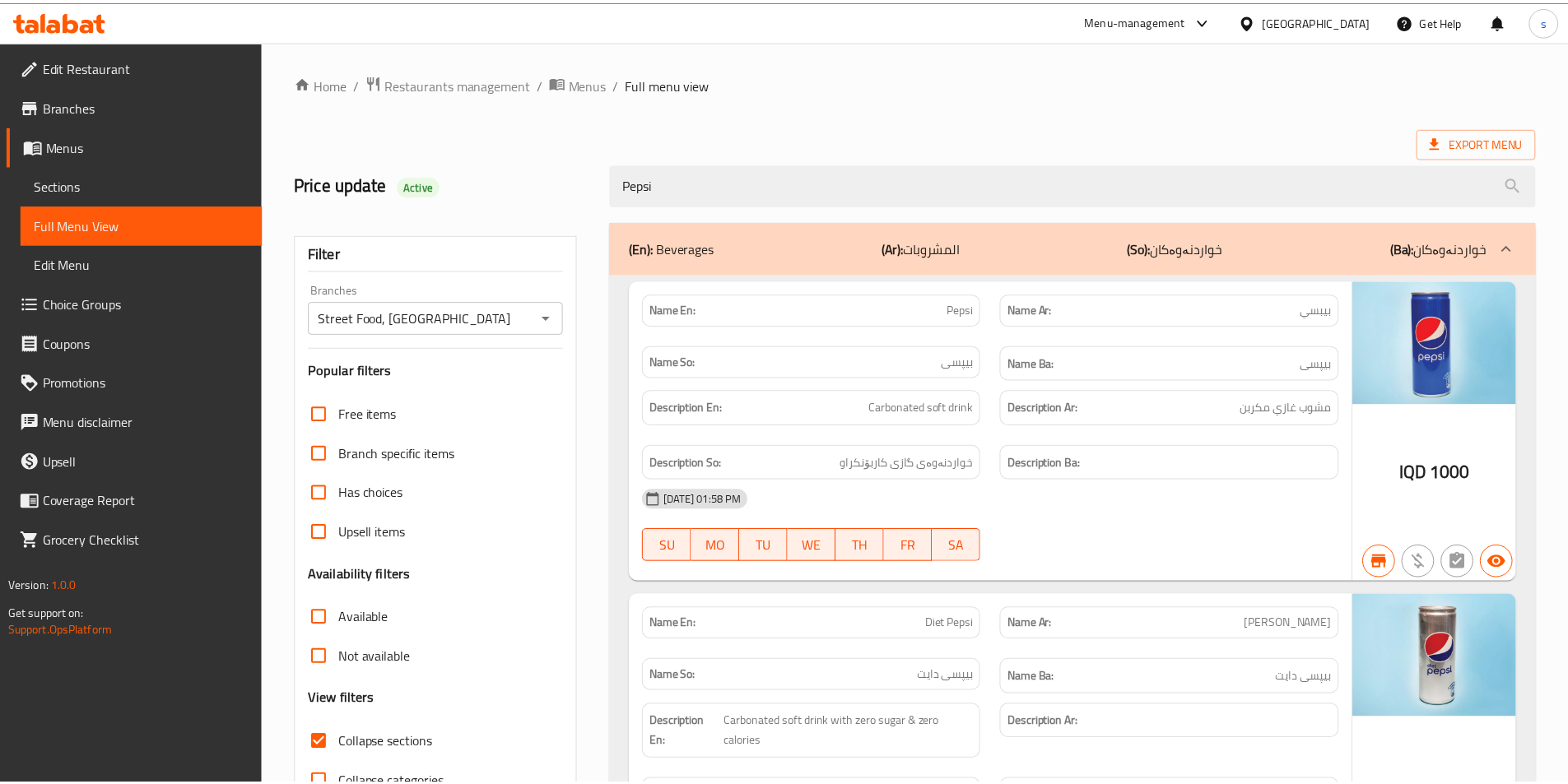
scroll to position [198, 0]
